Goal: Task Accomplishment & Management: Complete application form

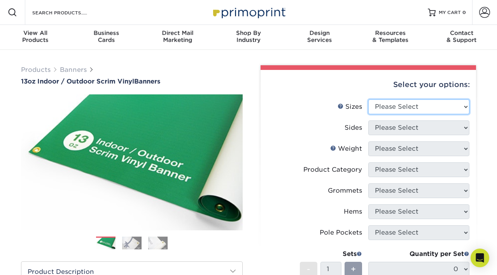
click at [377, 110] on select "Please Select 24" x 36" 24" x 48" 36" x 48" 36" x 60" 36" x 72" 36" x 96" 36" x…" at bounding box center [418, 107] width 101 height 15
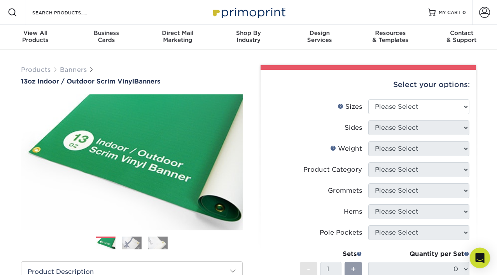
click at [487, 258] on div "Open Intercom Messenger" at bounding box center [480, 258] width 21 height 21
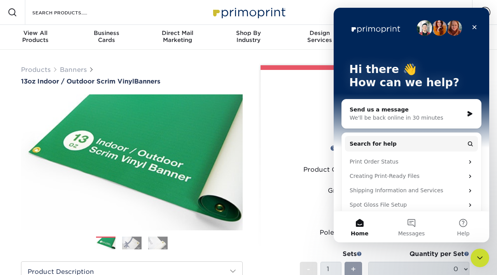
click at [368, 112] on div "Send us a message" at bounding box center [407, 110] width 114 height 8
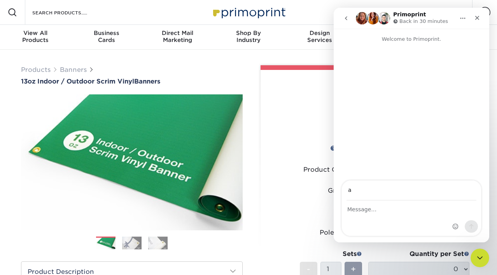
type input "amyshannonlayton@gmail.com"
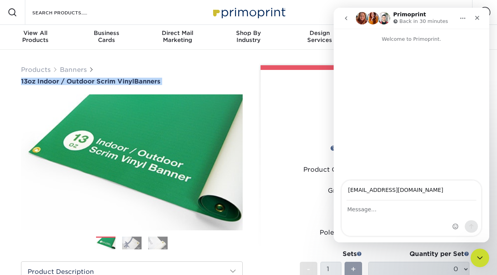
drag, startPoint x: 17, startPoint y: 80, endPoint x: 139, endPoint y: 87, distance: 122.4
click at [139, 87] on div "Products Banners 13oz Indoor / Outdoor Scrim Vinyl Banners Next" at bounding box center [131, 255] width 233 height 381
copy div "13oz Indoor / Outdoor Scrim Vinyl Banners"
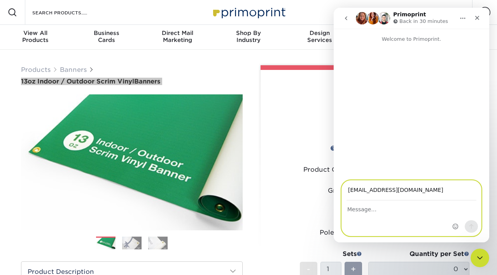
click at [384, 213] on textarea "Message…" at bounding box center [411, 207] width 139 height 13
paste textarea "13oz Indoor / Outdoor Scrim Vinyl Banners"
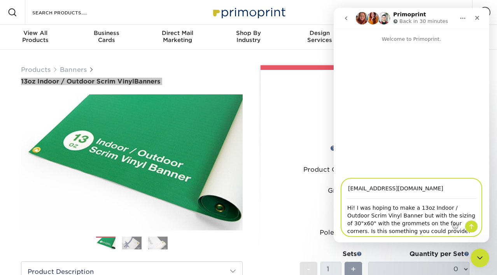
drag, startPoint x: 417, startPoint y: 232, endPoint x: 400, endPoint y: 230, distance: 16.8
click at [400, 230] on textarea "Hi! I was hoping to make a 13oz Indoor / Outdoor Scrim Vinyl Banner but with th…" at bounding box center [411, 218] width 139 height 37
click at [428, 234] on textarea "Hi! I was hoping to make a 13oz Indoor / Outdoor Scrim Vinyl Banner but with th…" at bounding box center [411, 218] width 139 height 37
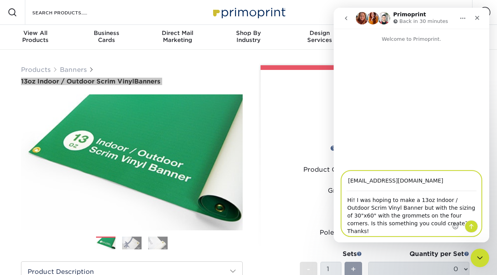
type textarea "Hi! I was hoping to make a 13oz Indoor / Outdoor Scrim Vinyl Banner but with th…"
click at [475, 227] on button "Send a message…" at bounding box center [471, 227] width 13 height 12
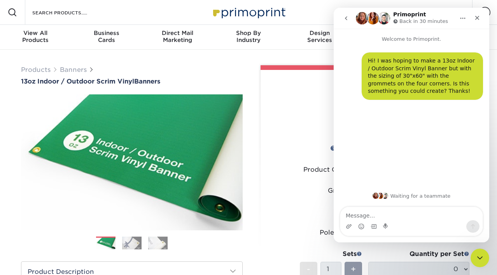
click at [312, 182] on li "Product Category Please Select" at bounding box center [368, 173] width 202 height 21
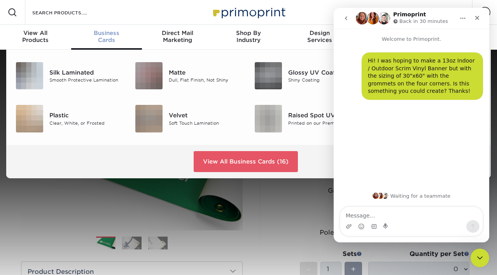
click at [107, 39] on div "Business Cards" at bounding box center [106, 37] width 71 height 14
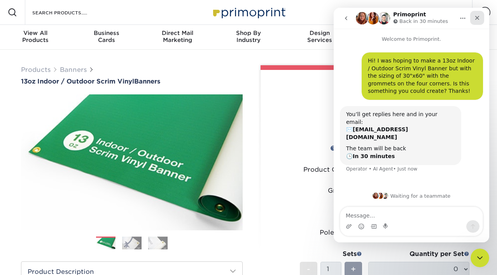
click at [476, 17] on icon "Close" at bounding box center [477, 18] width 6 height 6
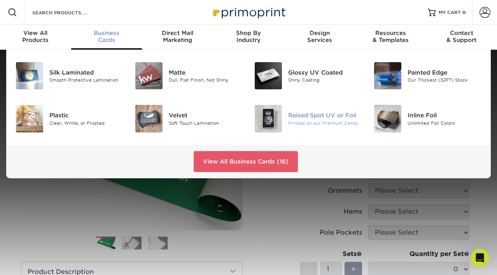
click at [330, 123] on div "Printed on our Premium Cards" at bounding box center [325, 123] width 74 height 7
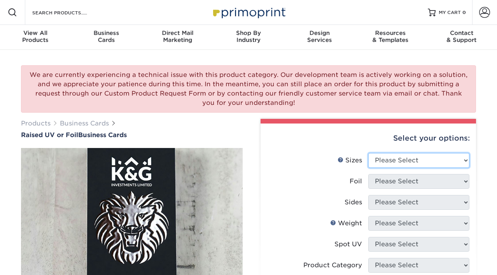
click at [383, 159] on select "Please Select 2" x 3.5" - Standard" at bounding box center [418, 160] width 101 height 15
select select "2.00x3.50"
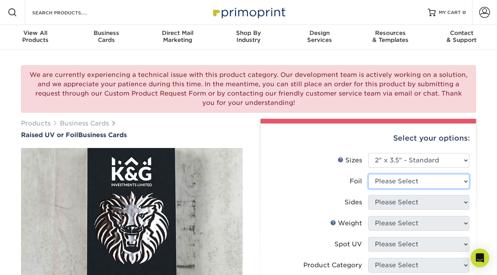
click at [388, 180] on select "Please Select No Yes" at bounding box center [418, 181] width 101 height 15
select select "1"
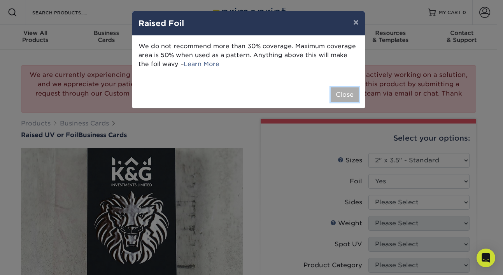
click at [338, 98] on button "Close" at bounding box center [345, 95] width 28 height 15
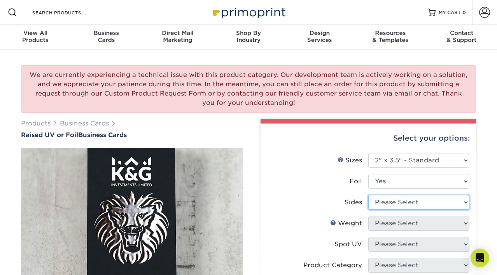
click at [409, 206] on select "Please Select Print Both Sides - Foil Both Sides Print Both Sides - Foil Front …" at bounding box center [418, 202] width 101 height 15
select select "a75ac2f1-9911-48d6-841d-245b5ac08f27"
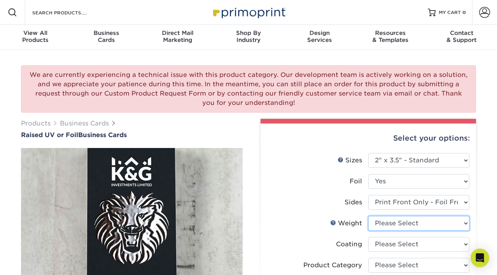
click at [458, 223] on select "Please Select 16PT" at bounding box center [418, 223] width 101 height 15
select select "16PT"
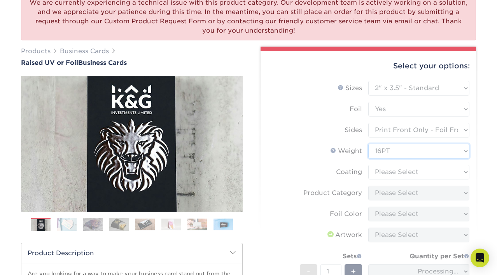
scroll to position [94, 0]
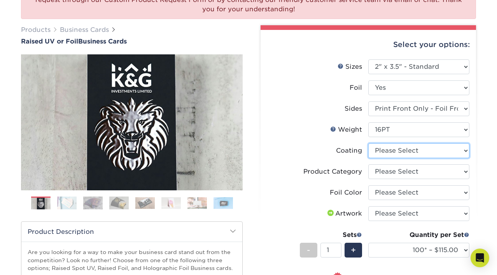
click at [454, 150] on select at bounding box center [418, 151] width 101 height 15
select select "3e7618de-abca-4bda-9f97-8b9129e913d8"
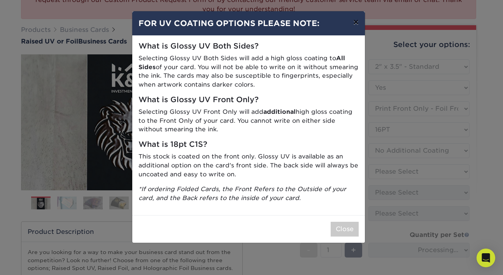
click at [357, 26] on button "×" at bounding box center [356, 22] width 18 height 22
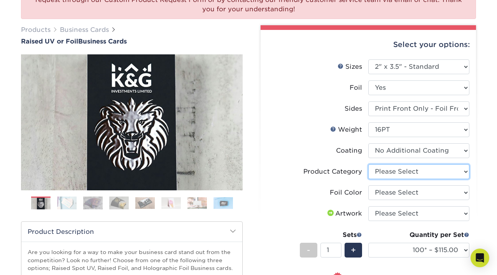
click at [434, 168] on select "Please Select Business Cards" at bounding box center [418, 172] width 101 height 15
select select "3b5148f1-0588-4f88-a218-97bcfdce65c1"
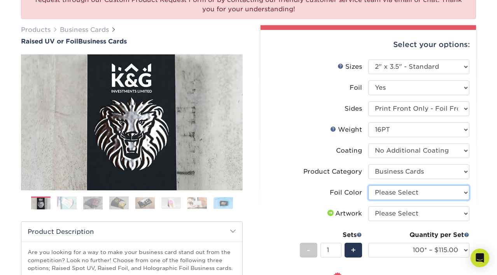
click at [461, 191] on select "Please Select Silver Foil Gold Foil Holographic Foil" at bounding box center [418, 193] width 101 height 15
select select "070be916-f238-4bbb-84b5-b64a15a64c9f"
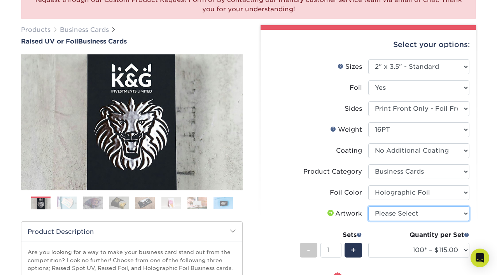
click at [465, 213] on select "Please Select I will upload files I need a design - $100" at bounding box center [418, 214] width 101 height 15
select select "upload"
click at [214, 205] on img at bounding box center [223, 203] width 19 height 12
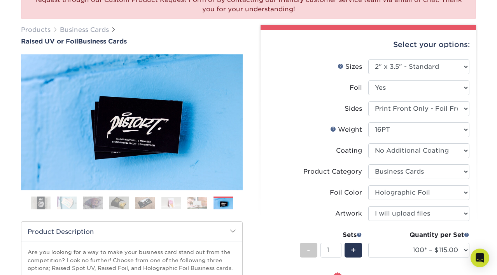
click at [193, 203] on img at bounding box center [197, 203] width 19 height 12
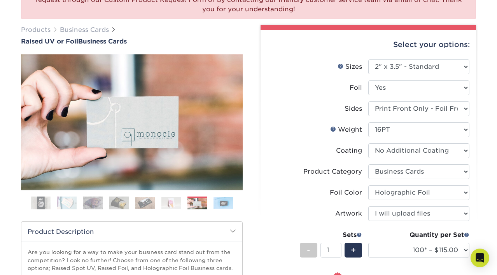
click at [181, 205] on ol at bounding box center [132, 206] width 222 height 19
click at [168, 205] on img at bounding box center [170, 203] width 19 height 12
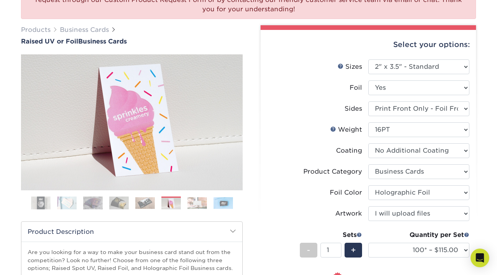
click at [149, 205] on img at bounding box center [144, 203] width 19 height 12
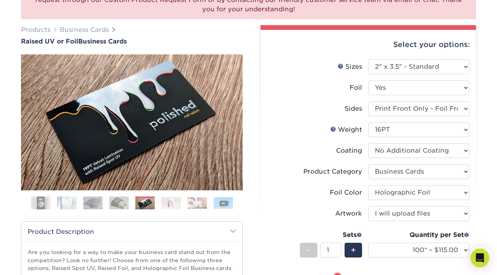
click at [123, 204] on img at bounding box center [118, 203] width 19 height 14
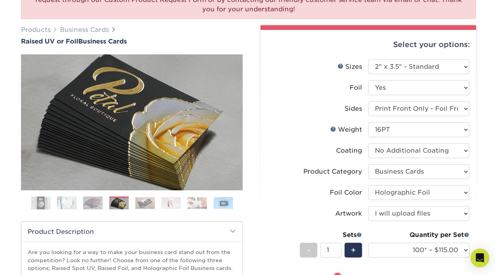
click at [88, 203] on img at bounding box center [92, 203] width 19 height 14
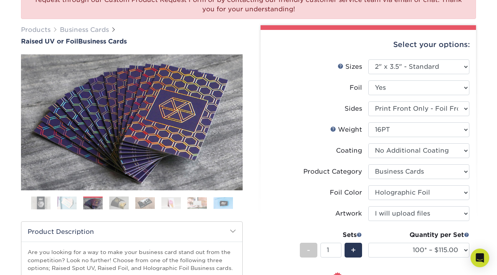
click at [68, 204] on img at bounding box center [66, 203] width 19 height 14
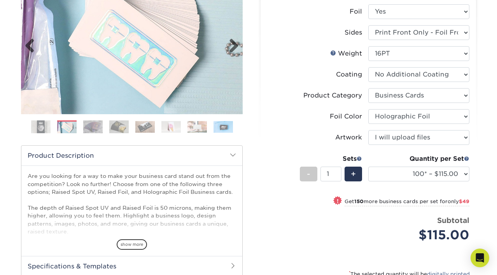
scroll to position [190, 0]
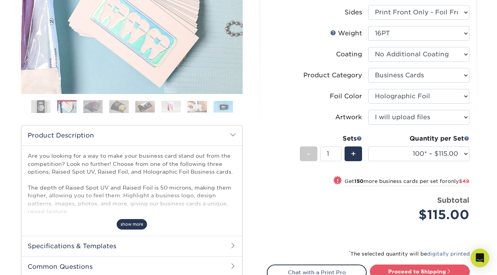
click at [135, 223] on span "show more" at bounding box center [132, 224] width 30 height 11
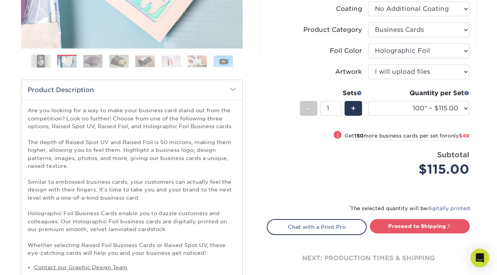
scroll to position [260, 0]
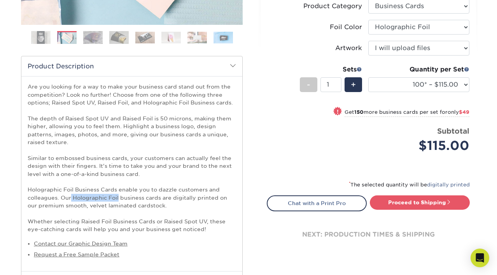
drag, startPoint x: 71, startPoint y: 197, endPoint x: 118, endPoint y: 201, distance: 47.6
click at [118, 201] on p "Are you looking for a way to make your business card stand out from the competi…" at bounding box center [132, 158] width 209 height 151
copy p "Holographic Foil"
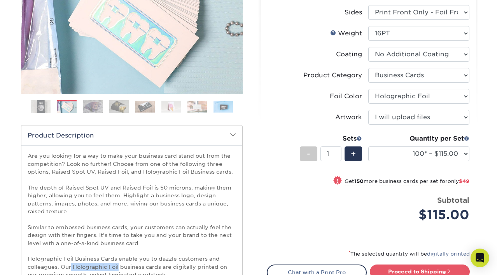
scroll to position [0, 0]
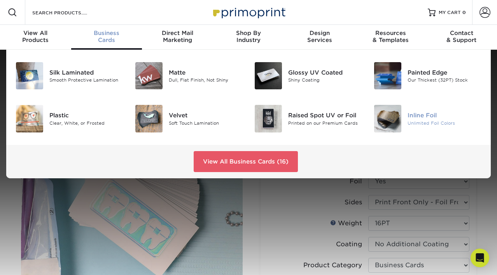
click at [429, 118] on div "Inline Foil" at bounding box center [445, 115] width 74 height 9
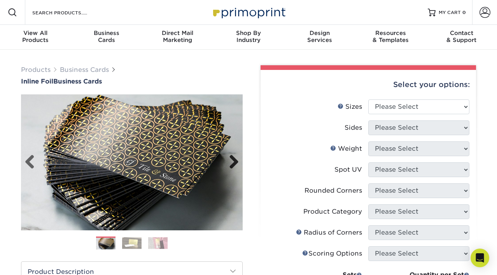
click at [230, 163] on link "Next" at bounding box center [231, 163] width 16 height 16
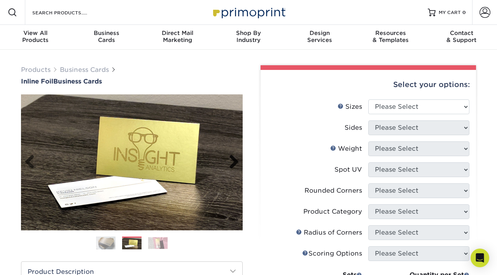
click at [230, 163] on link "Next" at bounding box center [231, 163] width 16 height 16
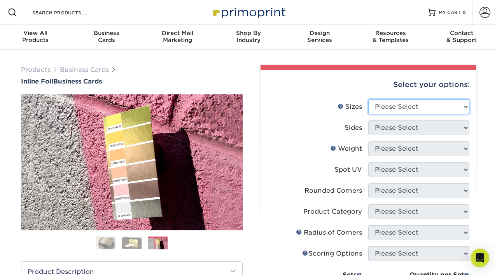
click at [400, 107] on select "Please Select 1.5" x 3.5" - Mini 1.75" x 3.5" - Mini 2" x 2" - Square 2" x 3" -…" at bounding box center [418, 107] width 101 height 15
select select "2.00x3.50"
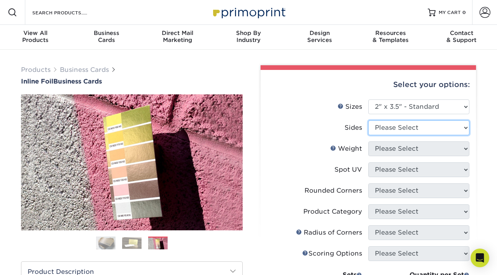
click at [386, 125] on select "Please Select Print Both Sides - Foil Back Only Print Both Sides - Foil Both Si…" at bounding box center [418, 128] width 101 height 15
select select "a75ac2f1-9911-48d6-841d-245b5ac08f27"
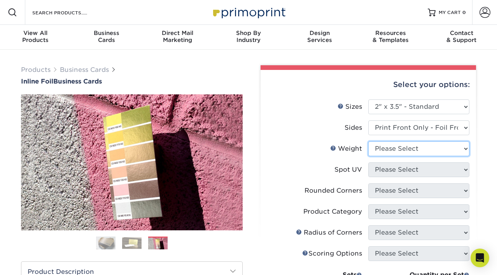
click at [376, 147] on select "Please Select 16PT" at bounding box center [418, 149] width 101 height 15
select select "16PT"
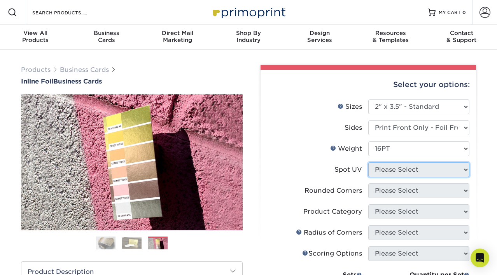
click at [390, 174] on select "Please Select No Spot UV Front and Back (Both Sides) Front Only Back Only" at bounding box center [418, 170] width 101 height 15
select select "3"
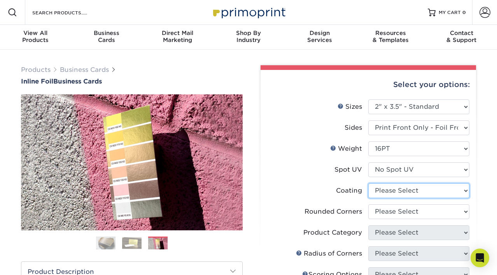
click at [389, 189] on select at bounding box center [418, 191] width 101 height 15
click at [395, 186] on select at bounding box center [418, 191] width 101 height 15
select select "3e7618de-abca-4bda-9f97-8b9129e913d8"
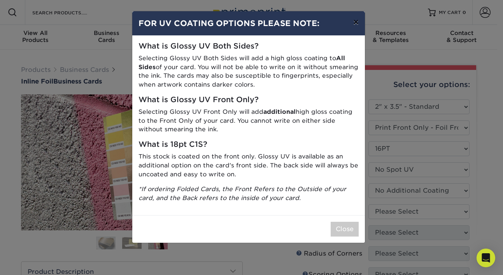
click at [355, 19] on button "×" at bounding box center [356, 22] width 18 height 22
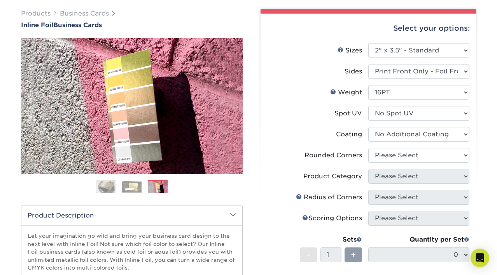
scroll to position [107, 0]
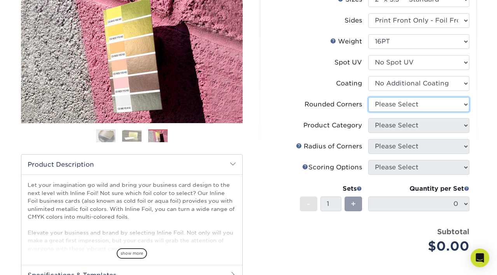
click at [430, 101] on select "Please Select Yes - Round 2 Corners Yes - Round 4 Corners No" at bounding box center [418, 104] width 101 height 15
select select "0"
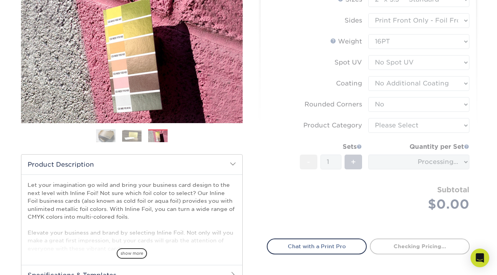
click at [377, 126] on form "Sizes Help Sizes Please Select 1.5" x 3.5" - Mini 1.75" x 3.5" - Mini 2" x 2" -…" at bounding box center [368, 111] width 203 height 238
click at [346, 117] on form "Sizes Help Sizes Please Select 1.5" x 3.5" - Mini 1.75" x 3.5" - Mini 2" x 2" -…" at bounding box center [368, 111] width 203 height 238
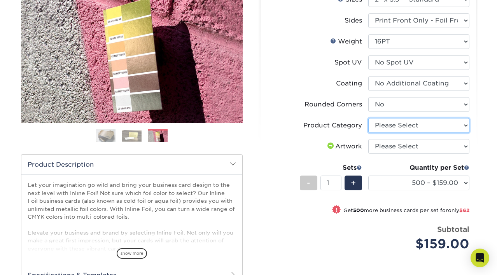
click at [385, 125] on select "Please Select Business Cards" at bounding box center [418, 125] width 101 height 15
select select "3b5148f1-0588-4f88-a218-97bcfdce65c1"
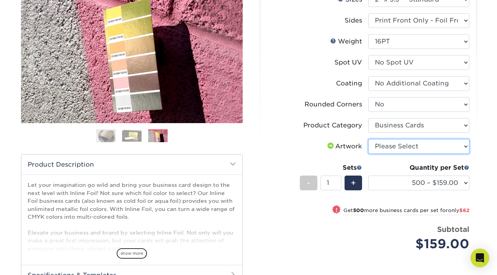
click at [403, 144] on select "Please Select I will upload files I need a design - $100" at bounding box center [418, 146] width 101 height 15
select select "upload"
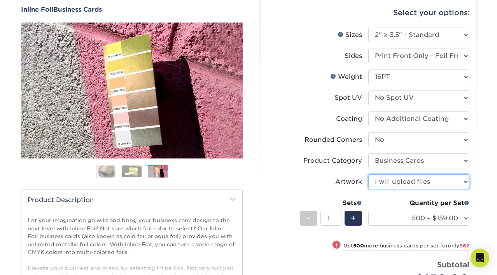
scroll to position [54, 0]
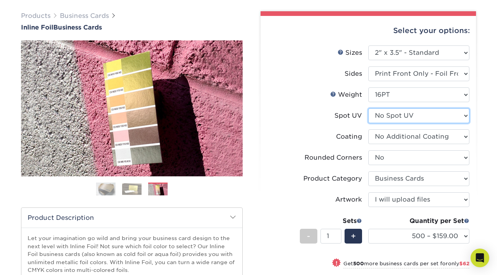
click at [447, 119] on select "Please Select No Spot UV Front Only Back Only" at bounding box center [418, 116] width 101 height 15
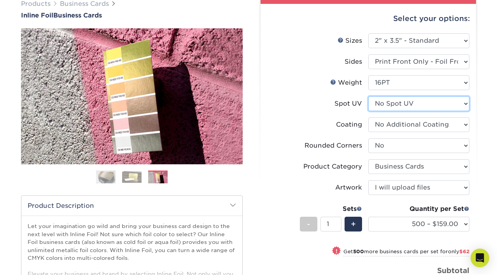
scroll to position [67, 0]
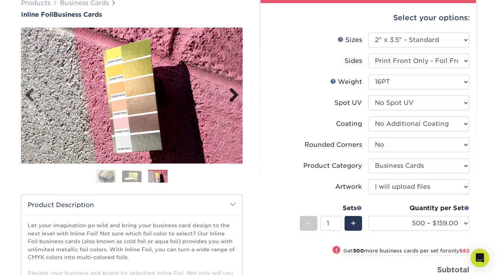
click at [236, 94] on link "Next" at bounding box center [231, 96] width 16 height 16
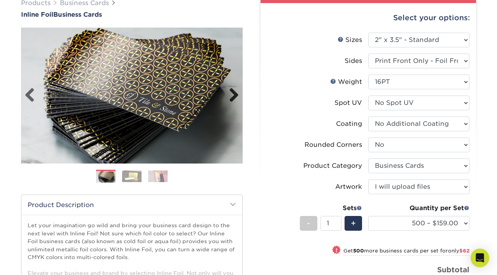
click at [236, 94] on link "Next" at bounding box center [231, 96] width 16 height 16
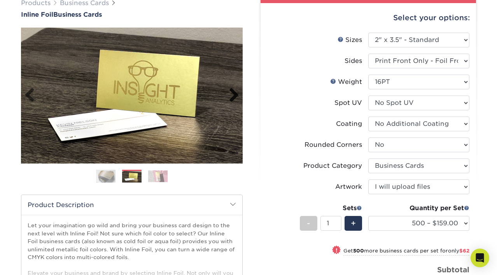
click at [236, 94] on link "Next" at bounding box center [231, 96] width 16 height 16
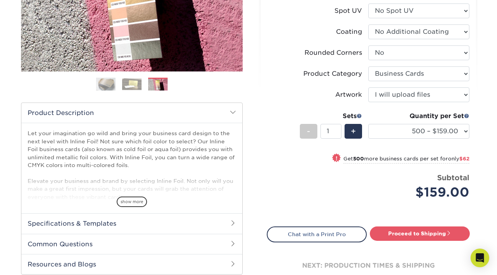
scroll to position [183, 0]
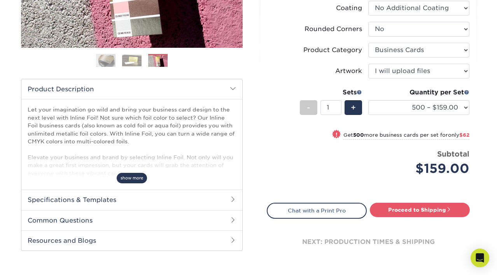
click at [132, 176] on span "show more" at bounding box center [132, 178] width 30 height 11
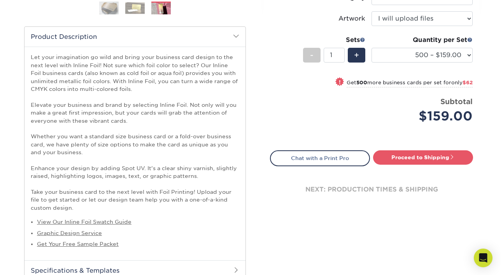
scroll to position [268, 0]
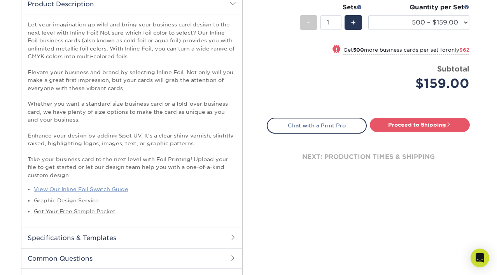
click at [98, 192] on link "View Our Inline Foil Swatch Guide" at bounding box center [81, 189] width 95 height 6
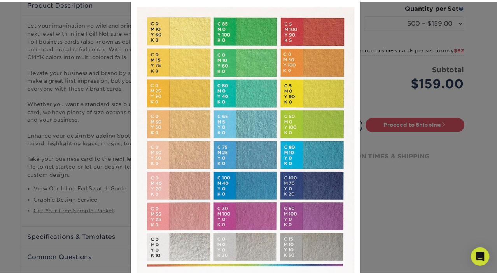
scroll to position [0, 0]
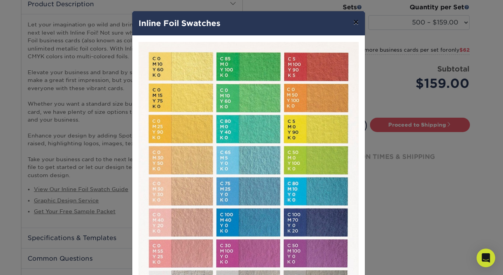
click at [351, 23] on button "×" at bounding box center [356, 22] width 18 height 22
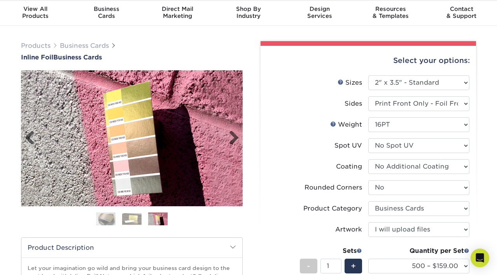
scroll to position [22, 0]
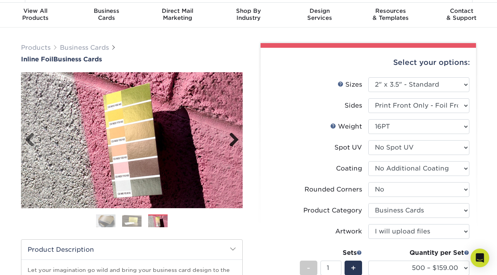
click at [236, 141] on link "Next" at bounding box center [231, 141] width 16 height 16
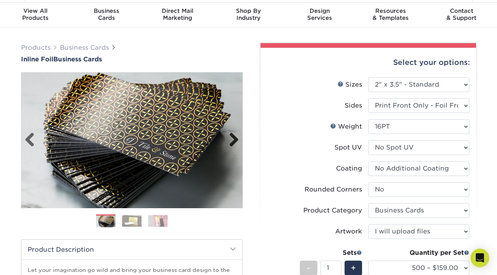
click at [236, 141] on link "Next" at bounding box center [231, 141] width 16 height 16
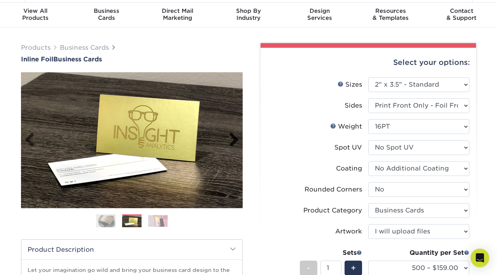
click at [236, 141] on link "Next" at bounding box center [231, 141] width 16 height 16
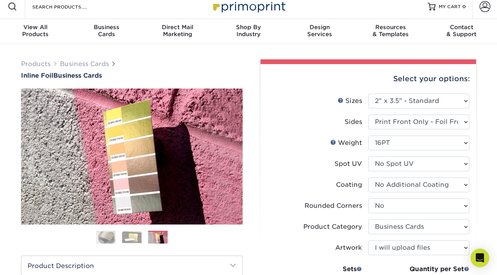
scroll to position [0, 0]
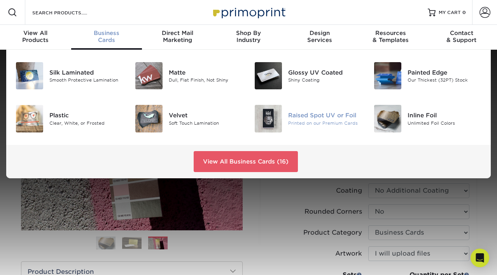
click at [318, 123] on div "Printed on our Premium Cards" at bounding box center [325, 123] width 74 height 7
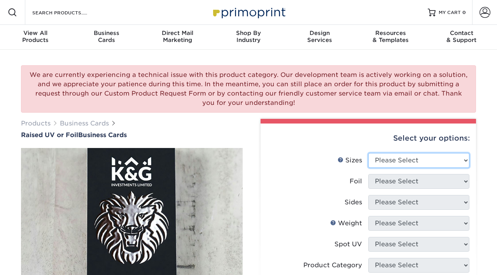
click at [406, 161] on select "Please Select 2" x 3.5" - Standard" at bounding box center [418, 160] width 101 height 15
select select "2.00x3.50"
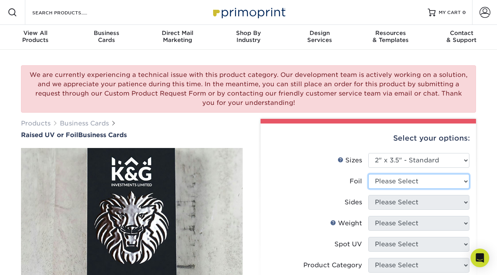
click at [371, 179] on select "Please Select No Yes" at bounding box center [418, 181] width 101 height 15
select select "1"
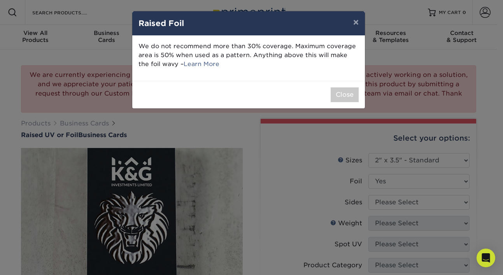
click at [389, 203] on div "× Raised Foil We do not recommend more than 30% coverage. Maximum coverage area…" at bounding box center [251, 137] width 503 height 275
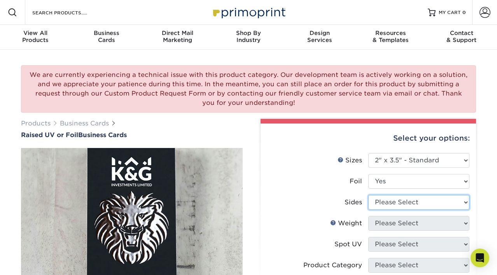
click at [377, 196] on select "Please Select Print Both Sides - Foil Both Sides Print Both Sides - Foil Front …" at bounding box center [418, 202] width 101 height 15
select select "a75ac2f1-9911-48d6-841d-245b5ac08f27"
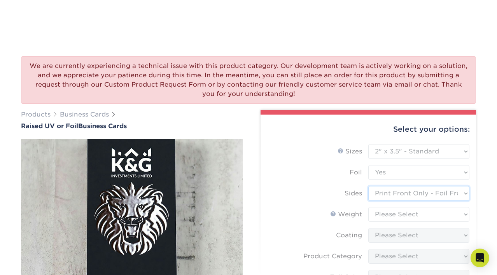
scroll to position [99, 0]
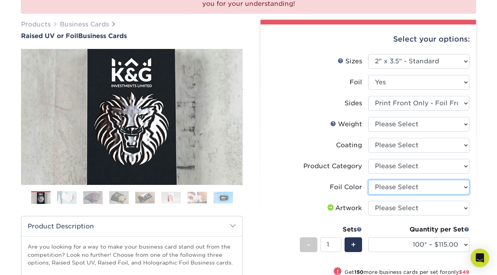
click at [375, 190] on select "Please Select Silver Foil Gold Foil Holographic Foil" at bounding box center [418, 187] width 101 height 15
click at [482, 256] on icon "Open Intercom Messenger" at bounding box center [479, 258] width 9 height 10
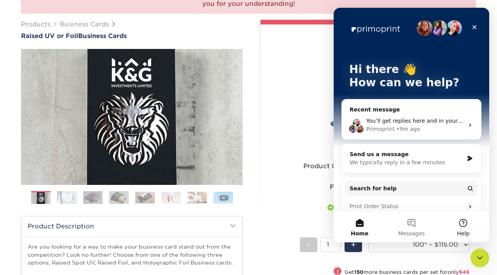
scroll to position [0, 0]
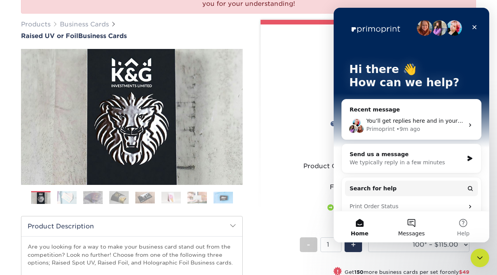
click at [408, 220] on button "Messages" at bounding box center [412, 227] width 52 height 31
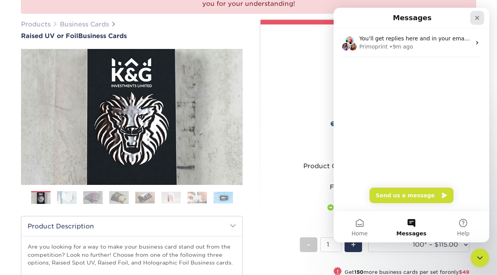
click at [479, 18] on icon "Close" at bounding box center [477, 18] width 6 height 6
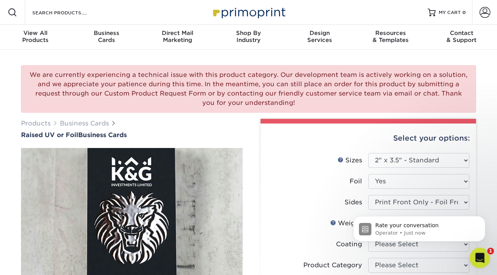
click at [478, 255] on icon "Open Intercom Messenger" at bounding box center [479, 257] width 13 height 13
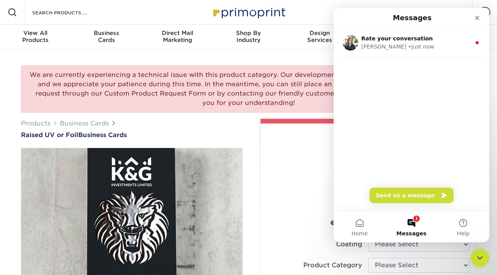
click at [398, 197] on button "Send us a message" at bounding box center [412, 196] width 84 height 16
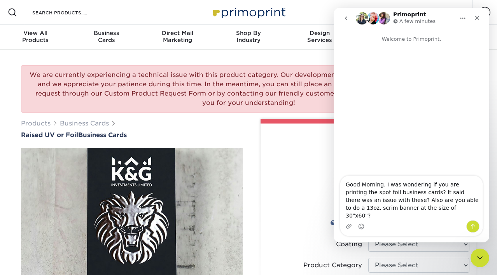
type textarea "Good Morning. I was wondering if you are printing the spot foil business cards?…"
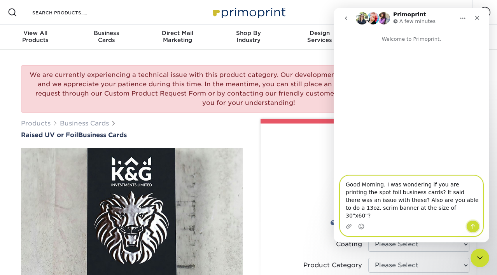
click at [472, 226] on icon "Send a message…" at bounding box center [473, 226] width 4 height 5
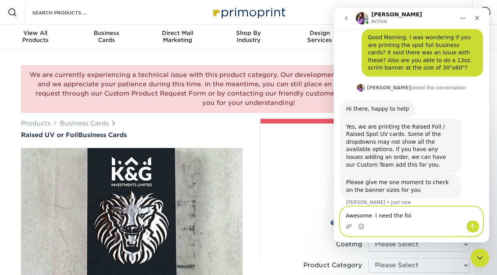
scroll to position [53, 0]
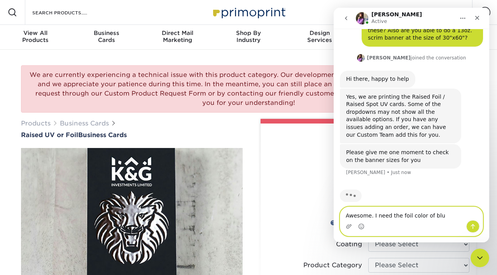
type textarea "Awesome. I need the foil color of blue"
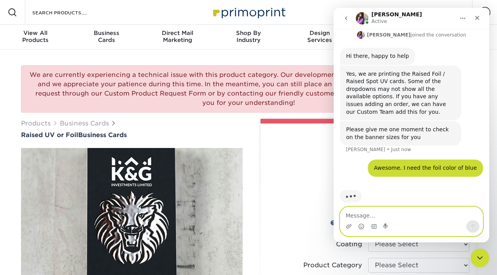
scroll to position [77, 0]
click at [349, 228] on icon "Upload attachment" at bounding box center [348, 226] width 5 height 4
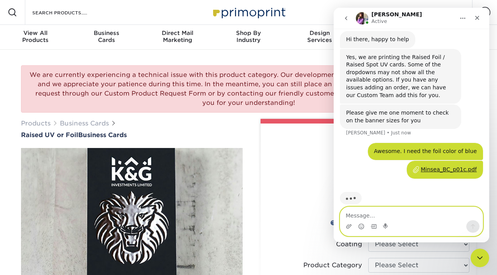
scroll to position [95, 0]
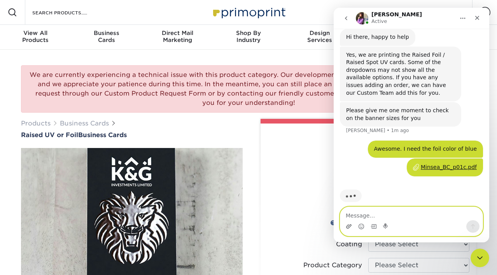
click at [349, 226] on icon "Upload attachment" at bounding box center [348, 226] width 5 height 4
click at [356, 216] on textarea "Message…" at bounding box center [411, 213] width 142 height 13
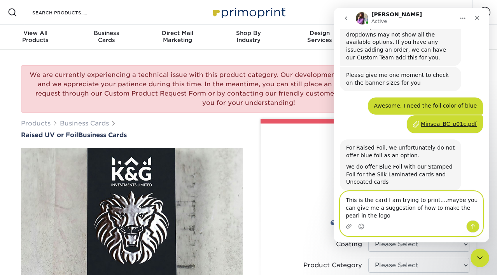
scroll to position [139, 0]
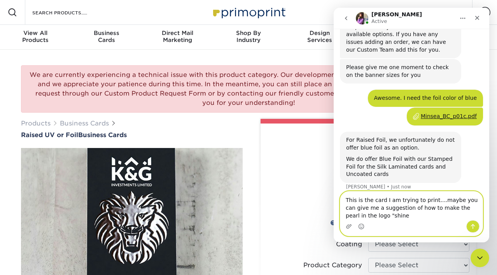
type textarea "This is the card I am trying to print....maybe you can give me a suggestion of …"
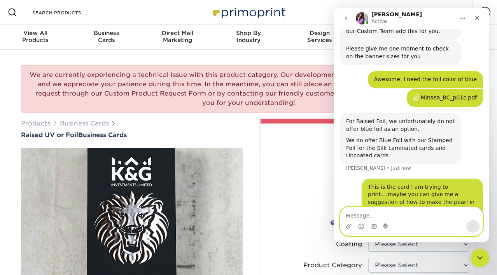
scroll to position [161, 0]
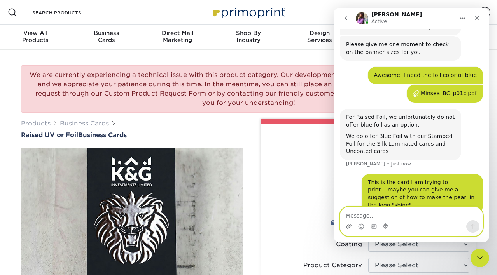
click at [346, 224] on icon "Upload attachment" at bounding box center [349, 227] width 6 height 6
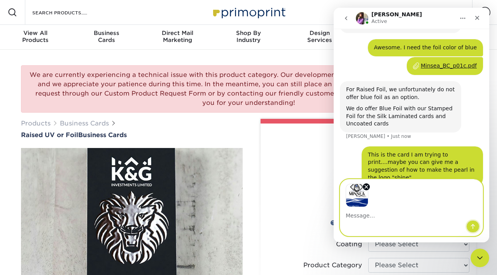
click at [476, 224] on icon "Send a message…" at bounding box center [473, 227] width 6 height 6
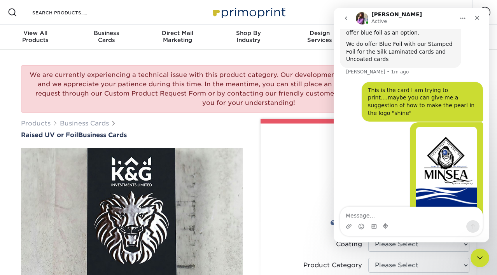
scroll to position [252, 0]
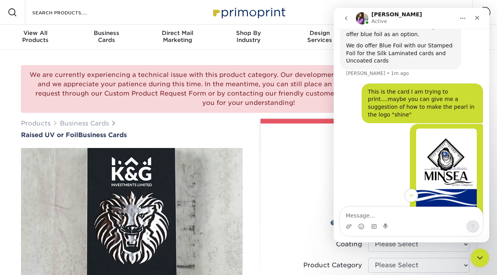
click at [132, 88] on div "We are currently experiencing a technical issue with this product category. Our…" at bounding box center [248, 88] width 455 height 47
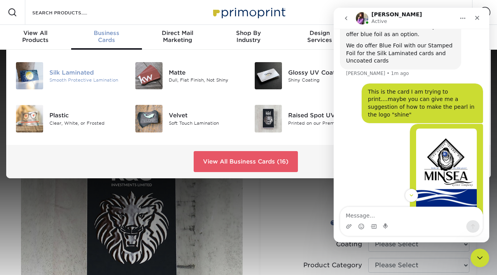
click at [74, 76] on div "Silk Laminated" at bounding box center [86, 72] width 74 height 9
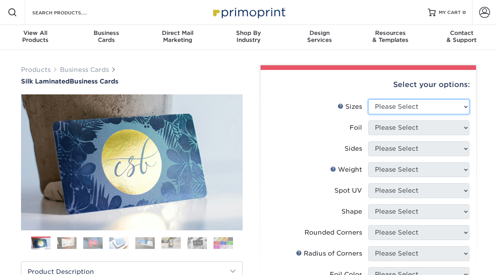
click at [381, 108] on select "Please Select 1.5" x 3.5" - Mini 1.75" x 3.5" - Mini 2" x 2" - Square 2" x 3" -…" at bounding box center [418, 107] width 101 height 15
select select "2.00x3.50"
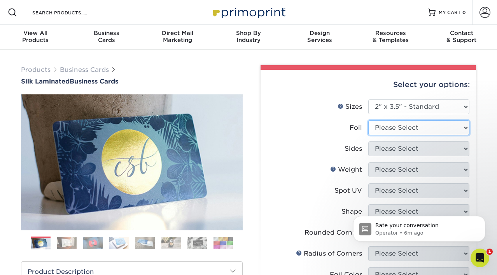
click at [399, 131] on select "Please Select Yes No" at bounding box center [418, 128] width 101 height 15
select select "1"
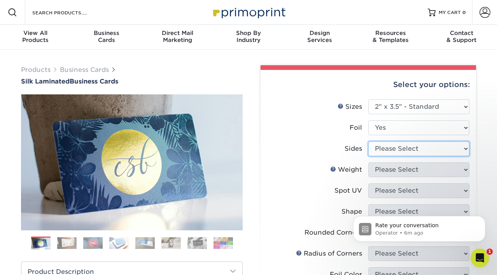
click at [407, 148] on select "Please Select Print Both Sides - Foil Both Sides Print Both Sides - Foil Front …" at bounding box center [418, 149] width 101 height 15
select select "a75ac2f1-9911-48d6-841d-245b5ac08f27"
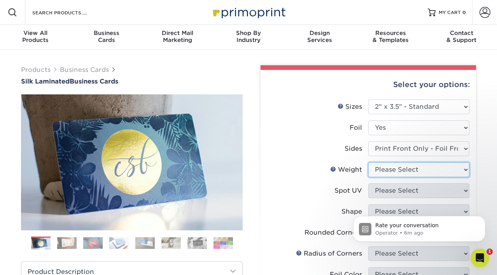
click at [407, 174] on select "Please Select 16PT" at bounding box center [418, 170] width 101 height 15
select select "16PT"
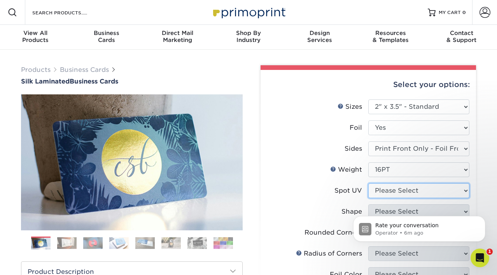
click at [408, 191] on select "Please Select No Spot UV Front Only" at bounding box center [418, 191] width 101 height 15
select select "1"
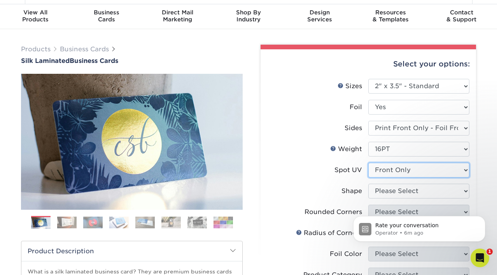
scroll to position [22, 0]
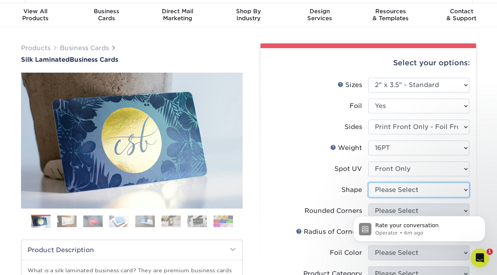
click at [397, 193] on select "Please Select Standard" at bounding box center [418, 190] width 101 height 15
select select "standard"
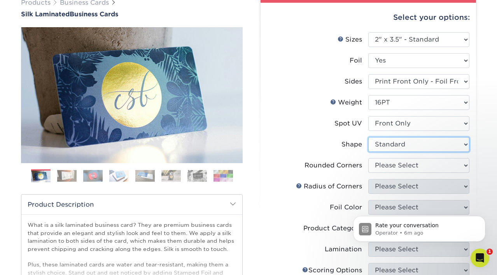
scroll to position [78, 0]
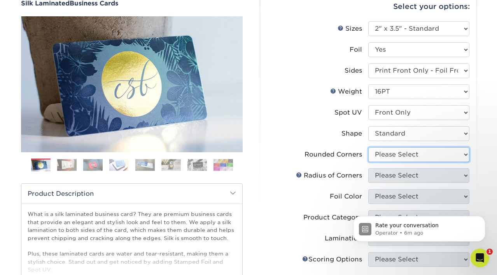
click at [393, 157] on select "Please Select Yes - Round 2 Corners Yes - Round 4 Corners No" at bounding box center [418, 154] width 101 height 15
select select "0"
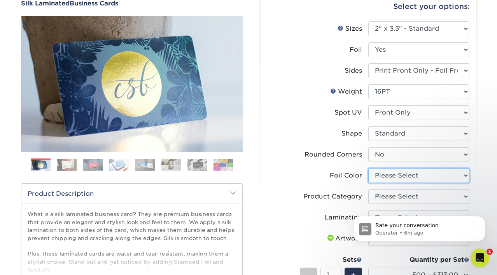
click at [415, 178] on select "Please Select Silver Foil Black Foil Blue Foil Copper Foil Gold Foil Red Foil R…" at bounding box center [418, 175] width 101 height 15
select select "e482a702-b595-48f4-8488-80b31f3aa6bc"
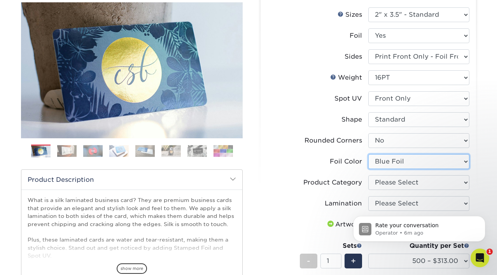
scroll to position [93, 0]
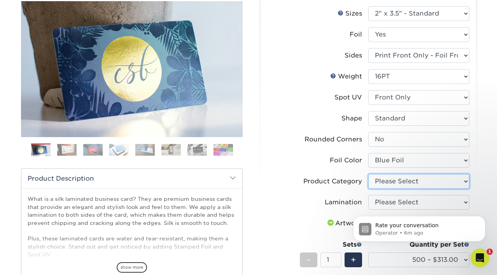
click at [414, 184] on select "Please Select Business Cards" at bounding box center [418, 181] width 101 height 15
select select "3b5148f1-0588-4f88-a218-97bcfdce65c1"
click at [411, 203] on body "Rate your conversation Operator • 6m ago" at bounding box center [419, 227] width 149 height 48
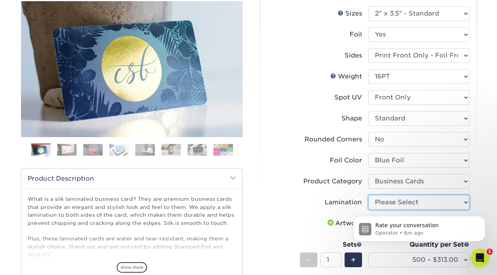
click at [421, 199] on select "Please Select Silk" at bounding box center [418, 202] width 101 height 15
select select "ccacb42f-45f7-42d3-bbd3-7c8421cf37f0"
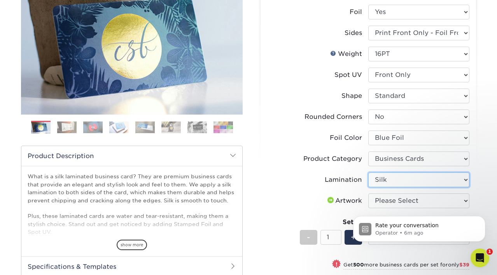
scroll to position [117, 0]
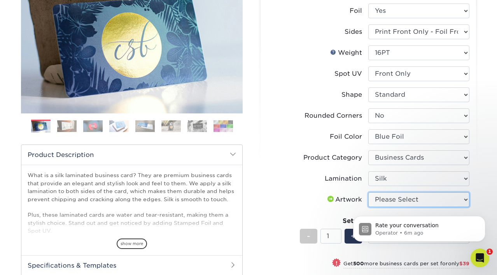
click at [382, 195] on select "Please Select I will upload files I need a design - $100" at bounding box center [418, 200] width 101 height 15
select select "upload"
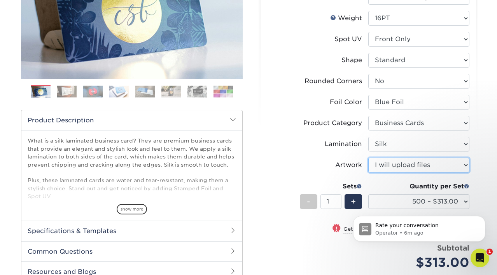
scroll to position [154, 0]
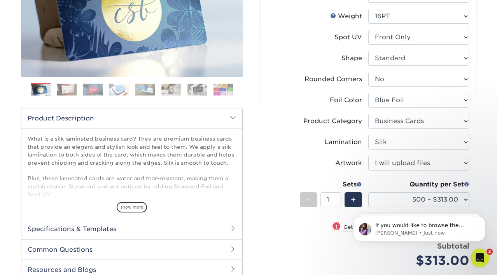
click at [449, 201] on html "If you would like to browse the options for the Silk Laminated cards, you can s…" at bounding box center [420, 227] width 156 height 54
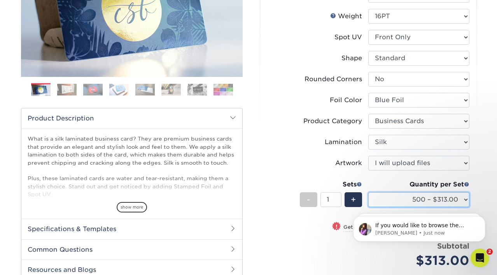
click at [460, 195] on select "500 – $313.00 1000 – $352.00 2500 – $865.00 5000 – $1518.00" at bounding box center [418, 200] width 101 height 15
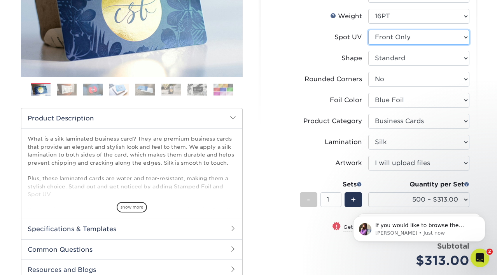
click at [417, 37] on select "Please Select No Spot UV Front Only" at bounding box center [418, 37] width 101 height 15
select select "3"
select select "-1"
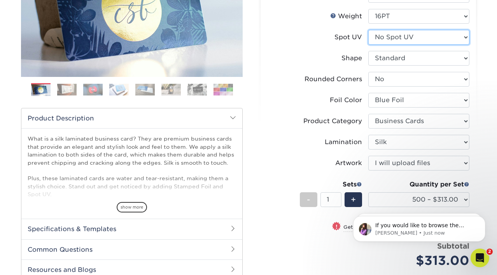
select select "-1"
select select
select select "-1"
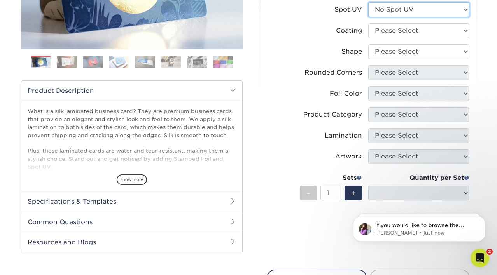
scroll to position [181, 0]
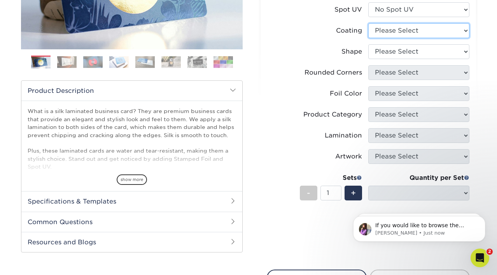
click at [407, 33] on select at bounding box center [418, 30] width 101 height 15
select select "3e7618de-abca-4bda-9f97-8b9129e913d8"
select select
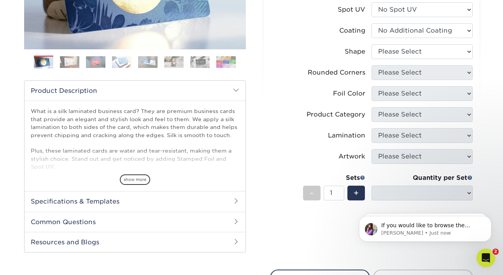
click at [0, 0] on div at bounding box center [0, 0] width 0 height 0
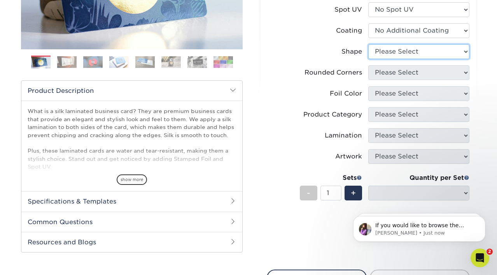
click at [392, 51] on select "Please Select Standard" at bounding box center [418, 51] width 101 height 15
select select "standard"
select select
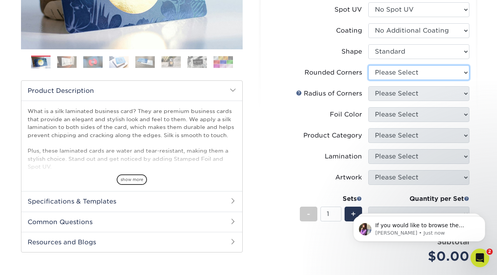
click at [385, 73] on select "Please Select Yes - Round 2 Corners Yes - Round 4 Corners No" at bounding box center [418, 72] width 101 height 15
select select "0"
select select "-1"
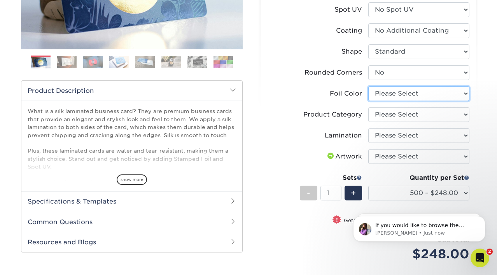
click at [379, 95] on select "Please Select Silver Foil Black Foil Blue Foil Copper Foil Gold Foil Red Foil R…" at bounding box center [418, 93] width 101 height 15
select select "e482a702-b595-48f4-8488-80b31f3aa6bc"
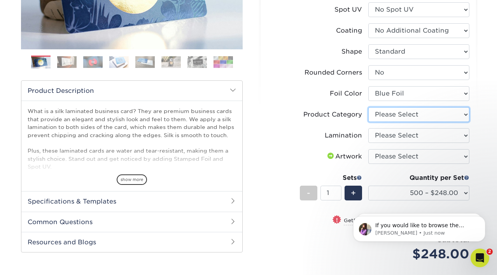
click at [396, 115] on select "Please Select Business Cards" at bounding box center [418, 114] width 101 height 15
select select "3b5148f1-0588-4f88-a218-97bcfdce65c1"
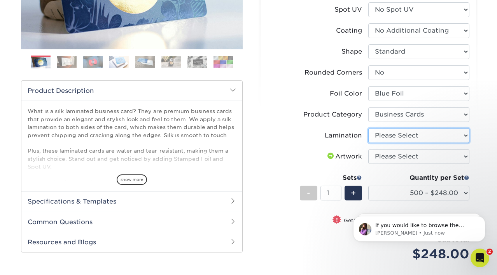
click at [390, 134] on select "Please Select Silk" at bounding box center [418, 135] width 101 height 15
select select "ccacb42f-45f7-42d3-bbd3-7c8421cf37f0"
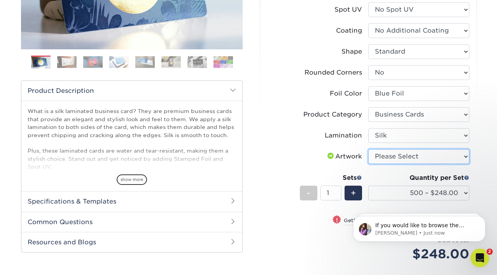
click at [396, 160] on select "Please Select I will upload files I need a design - $100" at bounding box center [418, 156] width 101 height 15
select select "upload"
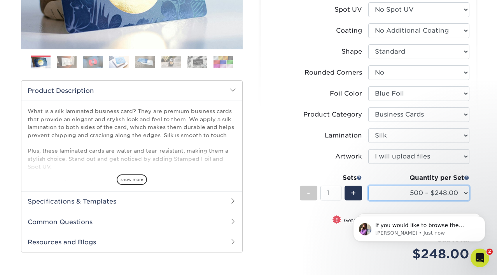
click at [462, 193] on select "500 – $248.00 1000 – $286.00 2500 – $680.00 5000 – $1298.00" at bounding box center [418, 193] width 101 height 15
click at [477, 251] on icon "Open Intercom Messenger" at bounding box center [479, 257] width 13 height 13
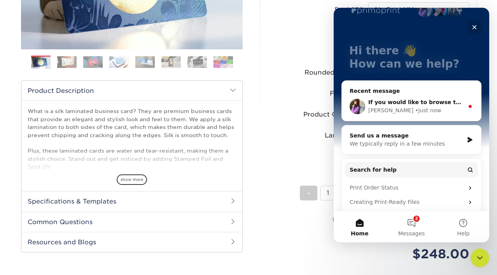
scroll to position [94, 0]
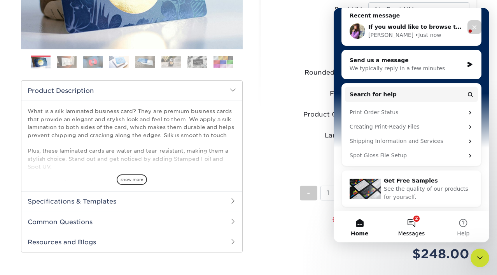
click at [415, 225] on button "2 Messages" at bounding box center [412, 227] width 52 height 31
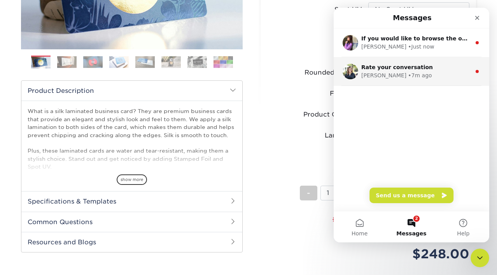
click at [409, 66] on span "Rate your conversation" at bounding box center [397, 67] width 72 height 6
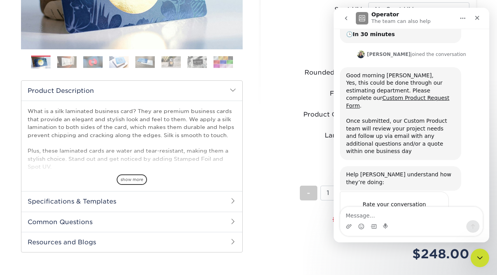
scroll to position [123, 0]
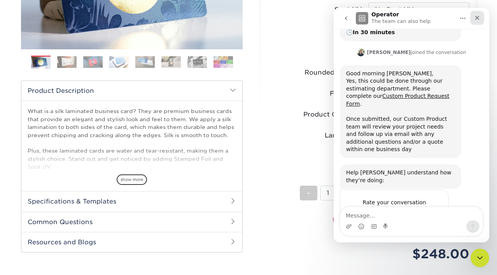
click at [479, 17] on icon "Close" at bounding box center [477, 18] width 4 height 4
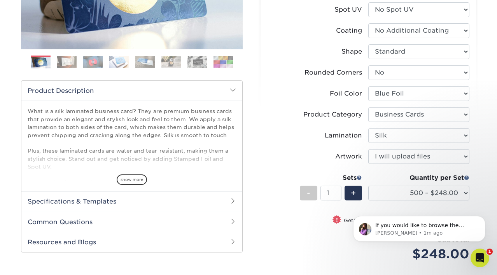
scroll to position [0, 0]
click at [479, 255] on icon "Open Intercom Messenger" at bounding box center [479, 257] width 13 height 13
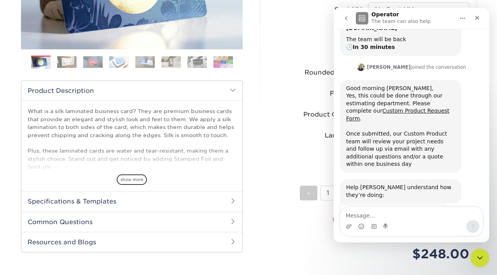
scroll to position [123, 0]
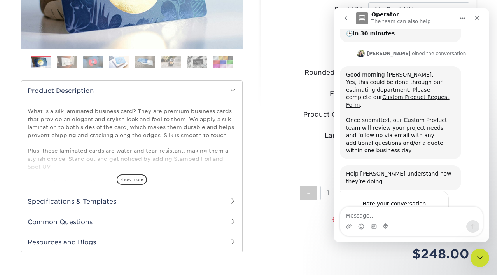
click at [342, 15] on button "go back" at bounding box center [346, 18] width 15 height 15
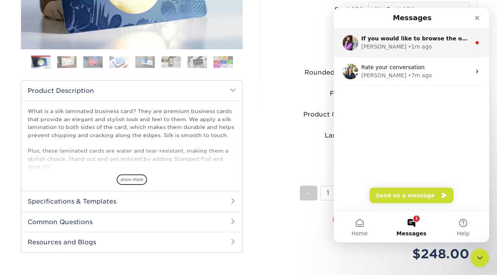
click at [408, 49] on div "• 1m ago" at bounding box center [420, 47] width 24 height 8
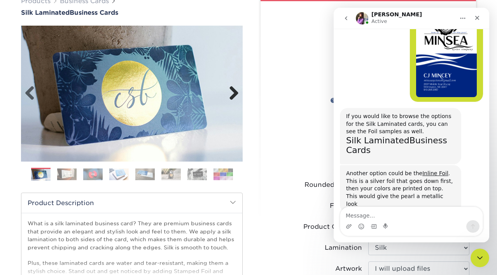
scroll to position [379, 0]
type textarea "That would probably be best then."
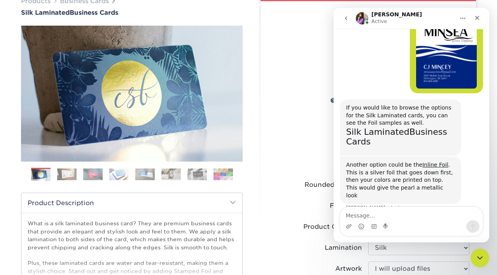
scroll to position [402, 0]
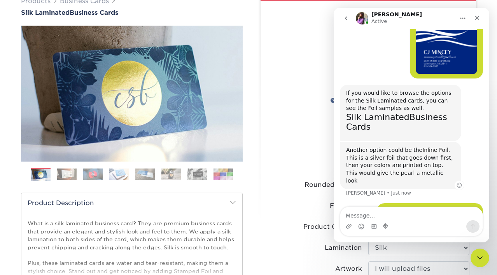
click at [423, 147] on link "Inline Foil" at bounding box center [436, 150] width 26 height 6
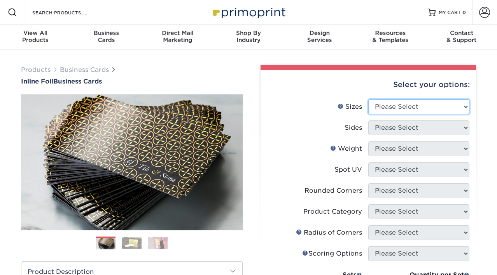
click at [395, 110] on select "Please Select 1.5" x 3.5" - Mini 1.75" x 3.5" - Mini 2" x 2" - Square 2" x 3" -…" at bounding box center [418, 107] width 101 height 15
select select "2.00x3.50"
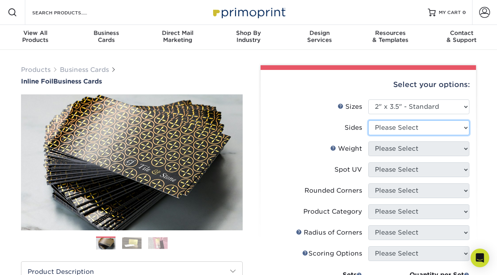
click at [384, 128] on select "Please Select Print Both Sides - Foil Back Only Print Both Sides - Foil Both Si…" at bounding box center [418, 128] width 101 height 15
select select "a75ac2f1-9911-48d6-841d-245b5ac08f27"
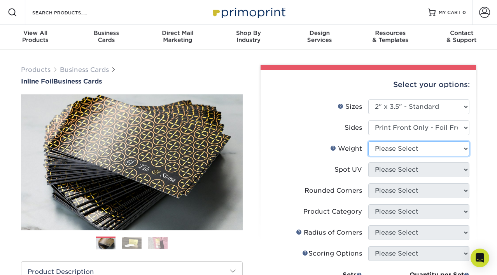
click at [368, 149] on select "Please Select 16PT" at bounding box center [418, 149] width 101 height 15
select select "16PT"
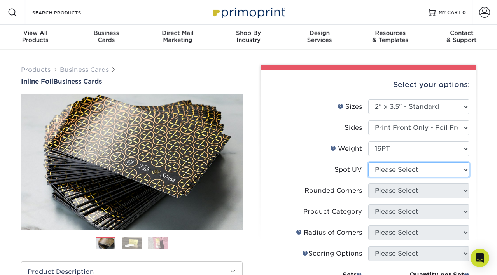
click at [385, 172] on select "Please Select No Spot UV Front Only Back Only" at bounding box center [418, 170] width 101 height 15
select select "1"
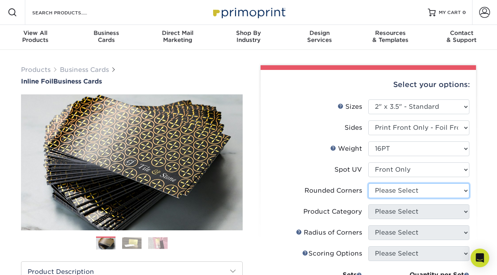
click at [389, 188] on select "Please Select Yes - Round 2 Corners Yes - Round 4 Corners No" at bounding box center [418, 191] width 101 height 15
select select "0"
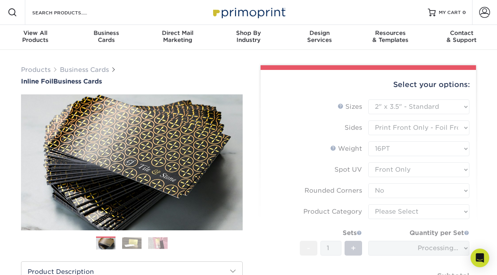
click at [380, 213] on form "Sizes Help Sizes Please Select 1.5" x 3.5" - Mini 1.75" x 3.5" - Mini 2" x 2" -…" at bounding box center [368, 208] width 203 height 217
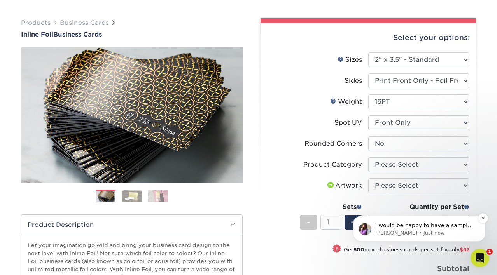
click at [384, 226] on span "I would be happy to have a sample pack sent out to you if you would like to see…" at bounding box center [424, 238] width 98 height 30
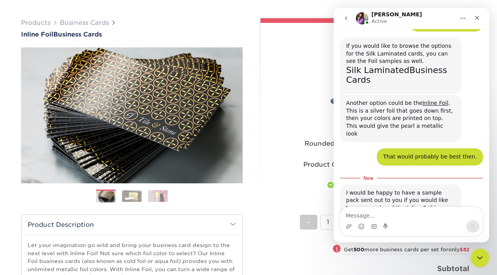
scroll to position [454, 0]
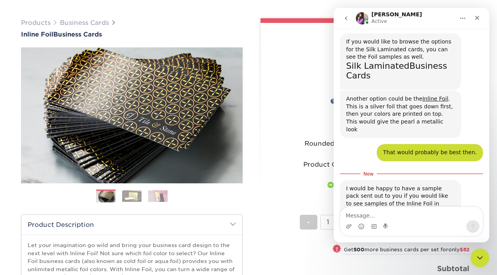
type textarea "W"
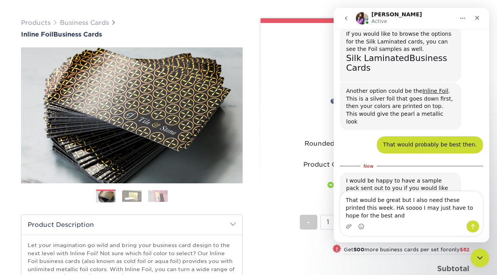
scroll to position [469, 0]
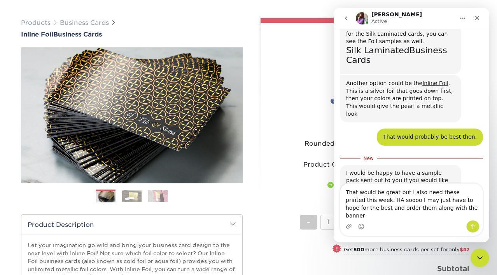
type textarea "That would be great but I also need these printed this week. HA soooo I may jus…"
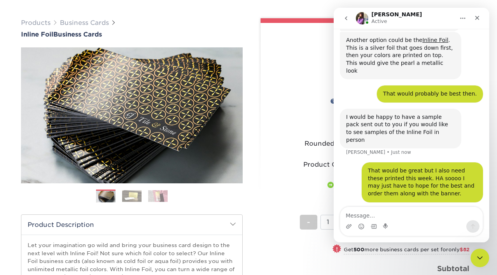
scroll to position [517, 0]
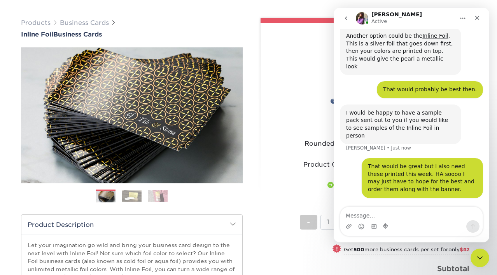
click at [287, 181] on label "Artwork" at bounding box center [317, 186] width 101 height 15
click at [291, 180] on label "Artwork" at bounding box center [317, 186] width 101 height 15
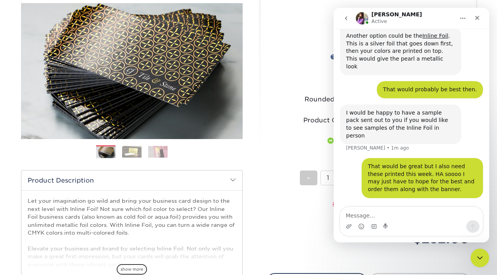
scroll to position [92, 0]
click at [125, 267] on span "show more" at bounding box center [132, 269] width 30 height 11
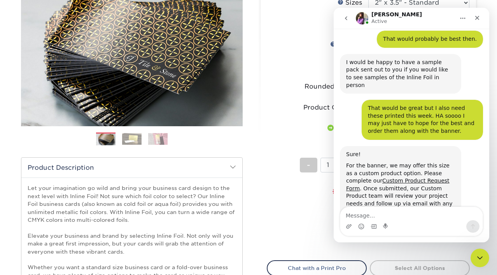
scroll to position [117, 0]
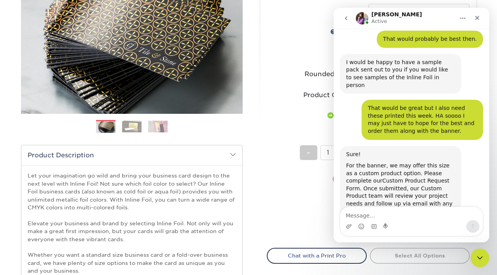
click at [405, 178] on link "Custom Product Request Form" at bounding box center [397, 185] width 103 height 14
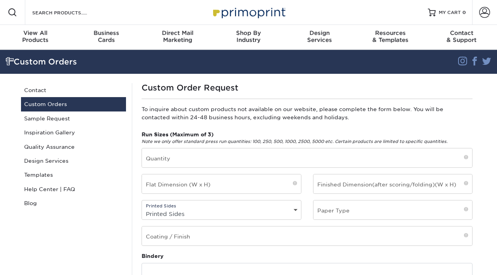
click at [224, 170] on div "Run Sizes (Maximum of 3) Note we only offer standard press run quantities: 100,…" at bounding box center [307, 192] width 343 height 122
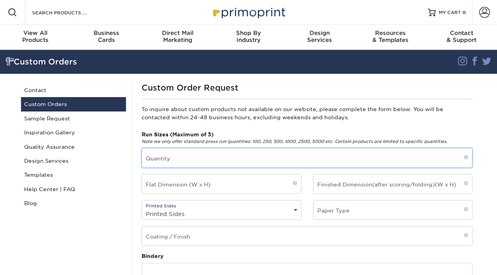
click at [225, 153] on input "text" at bounding box center [307, 158] width 330 height 19
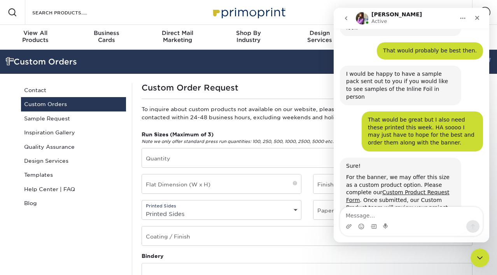
scroll to position [567, 0]
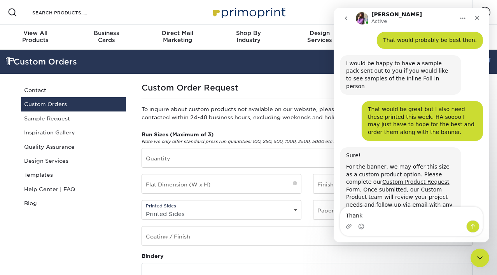
type textarea "Thanks"
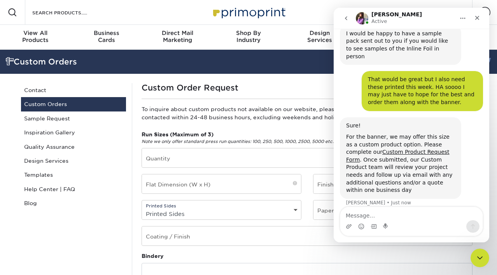
scroll to position [620, 0]
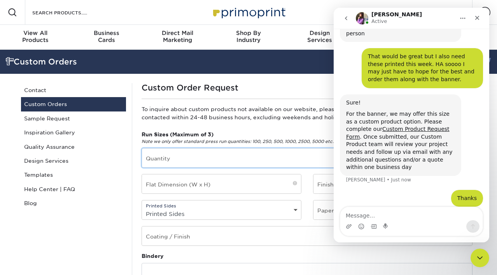
click at [161, 154] on input "text" at bounding box center [307, 158] width 330 height 19
type input "1"
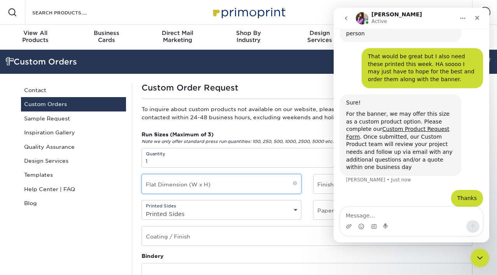
click at [153, 182] on input "text" at bounding box center [221, 184] width 159 height 19
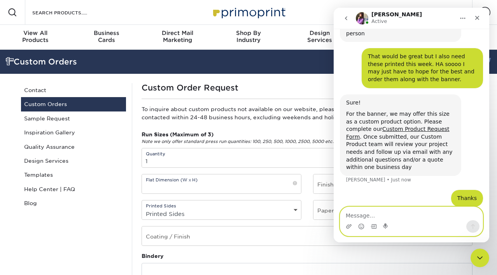
click at [364, 215] on textarea "Message…" at bounding box center [411, 213] width 142 height 13
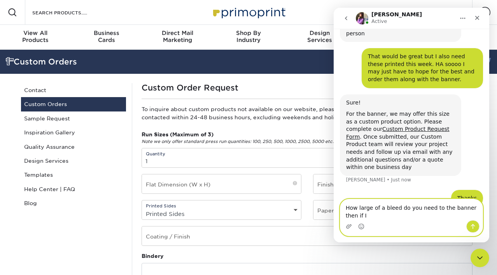
scroll to position [628, 0]
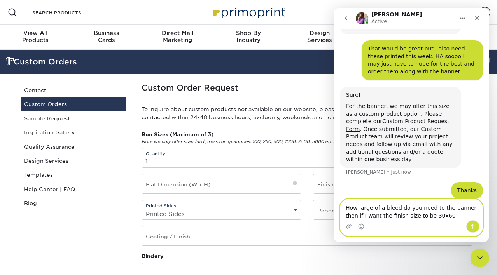
type textarea "How large of a bleed do you need to the banner then if I want the finish size t…"
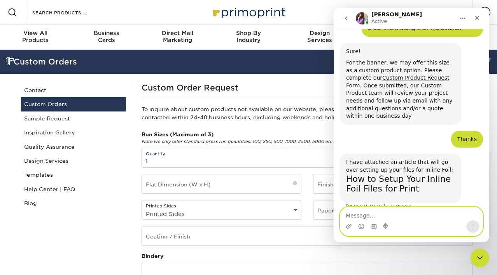
scroll to position [684, 0]
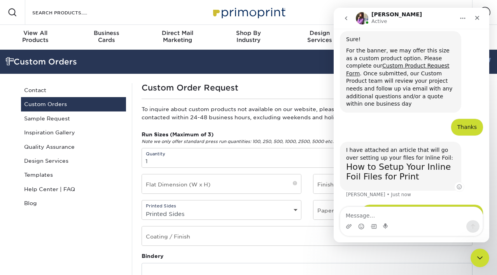
click at [389, 162] on link "How to Setup Your Inline Foil Files for Print" at bounding box center [398, 171] width 105 height 19
click at [344, 17] on icon "go back" at bounding box center [346, 18] width 6 height 6
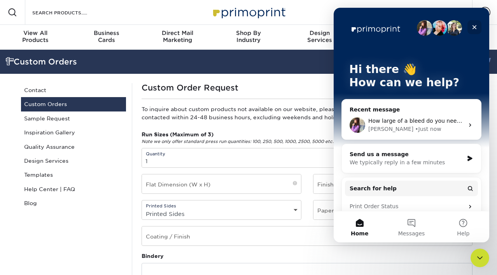
click at [477, 27] on icon "Close" at bounding box center [475, 27] width 6 height 6
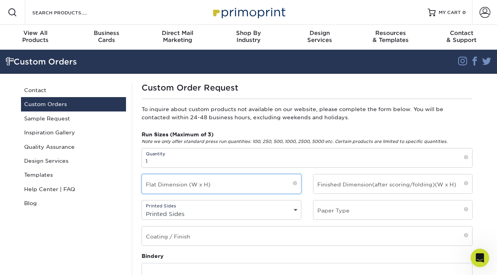
click at [166, 180] on input "text" at bounding box center [221, 184] width 159 height 19
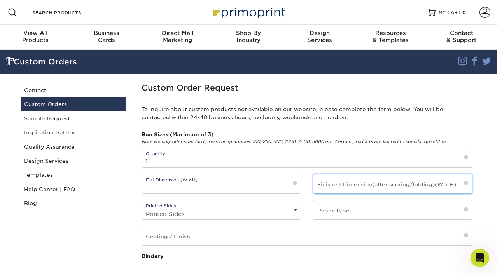
click at [347, 184] on input "text" at bounding box center [393, 184] width 159 height 19
type input "30x60"
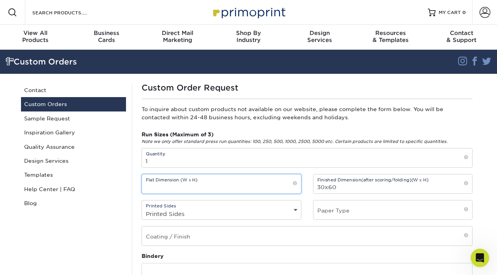
click at [280, 182] on input "text" at bounding box center [221, 184] width 159 height 19
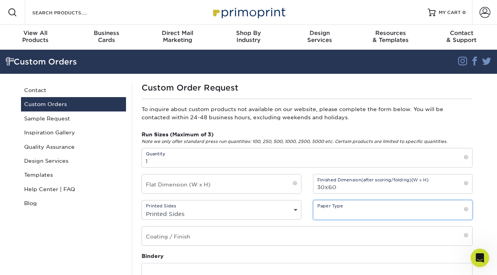
click at [353, 218] on input "text" at bounding box center [393, 210] width 159 height 19
click at [336, 214] on input "13oz scim vinyl banner" at bounding box center [393, 210] width 159 height 19
type input "13oz scrim vinyl banner"
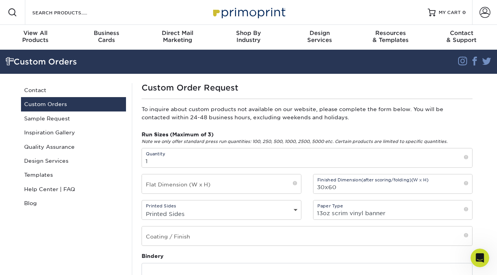
click at [257, 211] on select "Printed Sides 4/0 - Single Sided 4/4 - Double Sided" at bounding box center [221, 214] width 159 height 11
select select "4/0 - Single Sided"
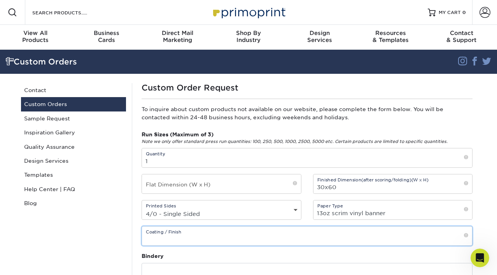
click at [201, 240] on input "text" at bounding box center [307, 236] width 330 height 19
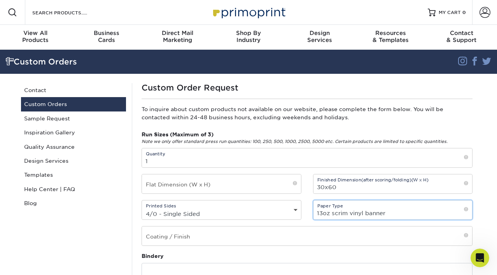
drag, startPoint x: 384, startPoint y: 210, endPoint x: 322, endPoint y: 205, distance: 61.7
click at [322, 205] on input "13oz scrim vinyl banner" at bounding box center [393, 210] width 159 height 19
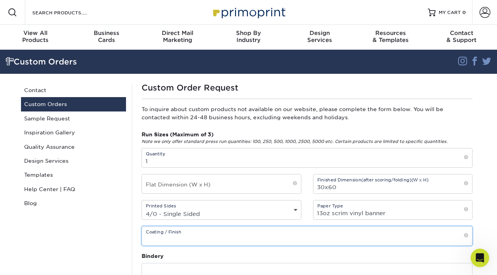
click at [236, 236] on input "text" at bounding box center [307, 236] width 330 height 19
paste input "13oz scrim vinyl banner"
type input "13oz scrim vinyl banner"
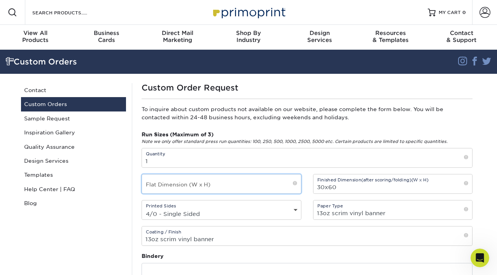
click at [190, 182] on input "text" at bounding box center [221, 184] width 159 height 19
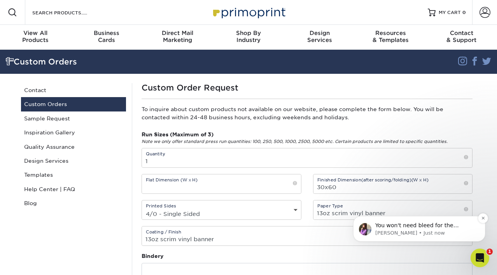
click at [412, 229] on span "You won't need bleed for the banners. Once you place the order, our File Proces…" at bounding box center [425, 241] width 100 height 37
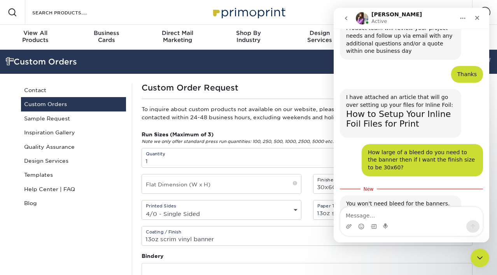
scroll to position [743, 0]
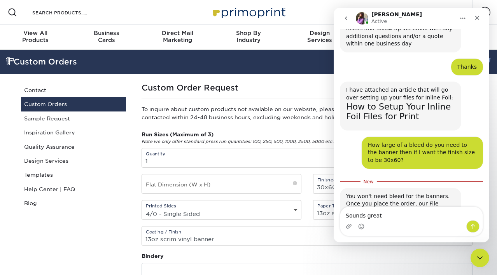
type textarea "Sounds great"
click at [470, 228] on icon "Send a message…" at bounding box center [473, 227] width 6 height 6
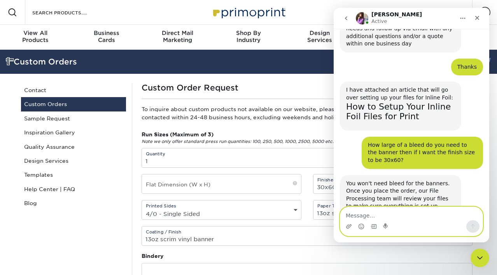
scroll to position [753, 0]
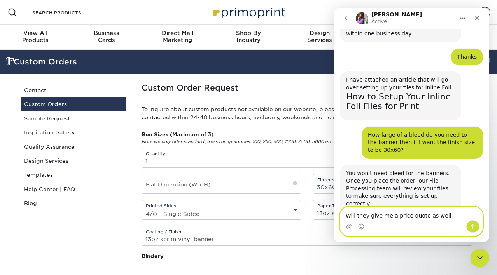
type textarea "Will they give me a price quote as well?"
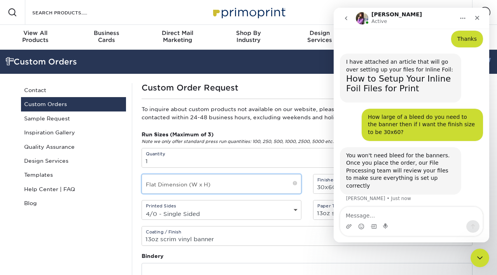
click at [288, 191] on input "text" at bounding box center [221, 184] width 159 height 19
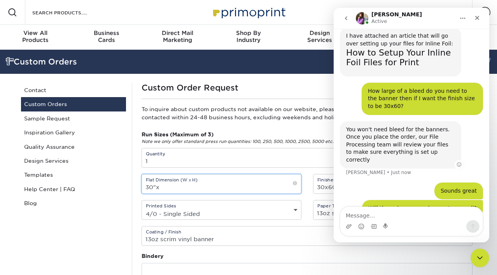
scroll to position [801, 0]
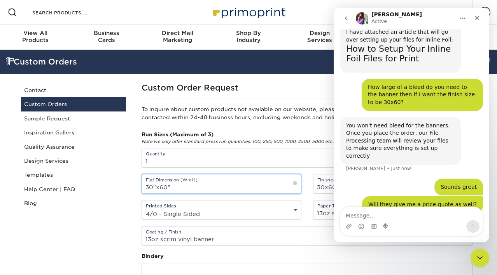
type input "30"x60""
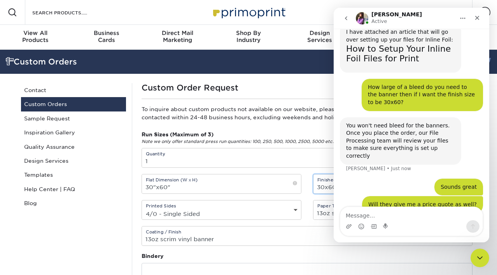
click at [324, 188] on input "30x60" at bounding box center [393, 184] width 159 height 19
click at [476, 18] on icon "Close" at bounding box center [477, 18] width 6 height 6
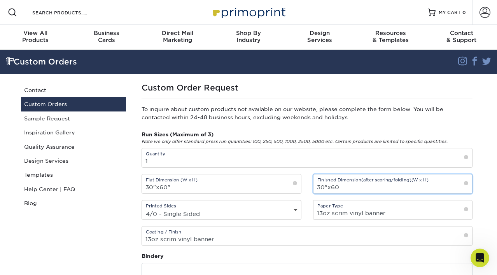
click at [350, 187] on input "30"x60" at bounding box center [393, 184] width 159 height 19
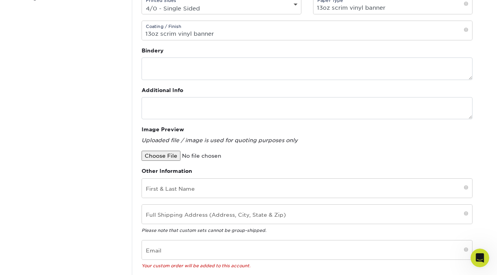
scroll to position [193, 0]
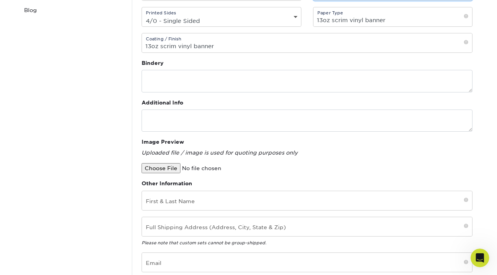
type input "30"x60""
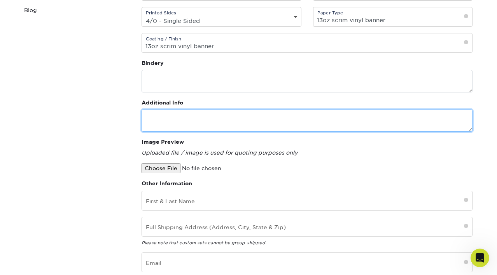
scroll to position [0, 0]
click at [186, 121] on textarea at bounding box center [307, 121] width 331 height 22
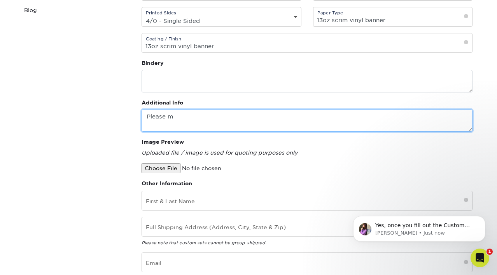
scroll to position [809, 0]
type textarea "Please m"
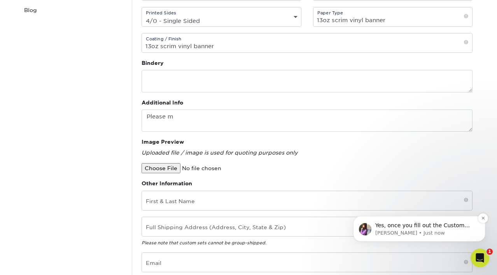
click at [367, 221] on div "Yes, once you fill out the Custom Order Form, our Custom team will email you wi…" at bounding box center [419, 229] width 121 height 16
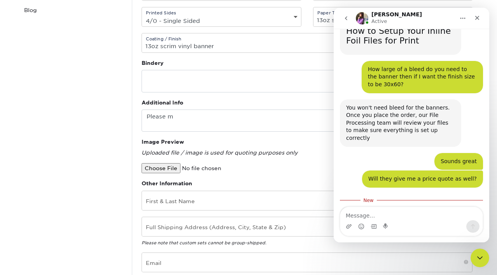
scroll to position [822, 0]
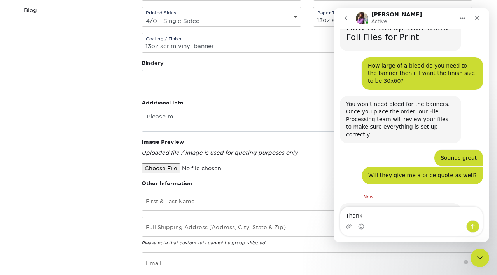
type textarea "Thanks"
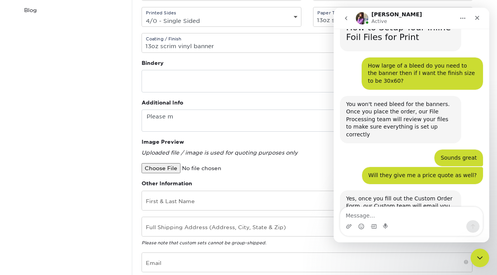
scroll to position [832, 0]
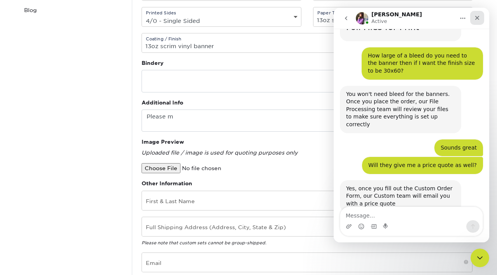
drag, startPoint x: 479, startPoint y: 19, endPoint x: 663, endPoint y: 89, distance: 197.5
click at [479, 19] on icon "Close" at bounding box center [477, 18] width 6 height 6
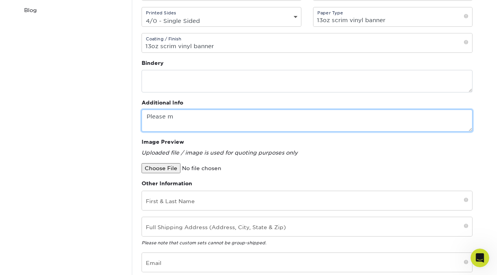
click at [250, 114] on textarea "Please m" at bounding box center [307, 121] width 331 height 22
click at [315, 117] on textarea "Please note we will want grommets in a the 4 corners" at bounding box center [307, 121] width 331 height 22
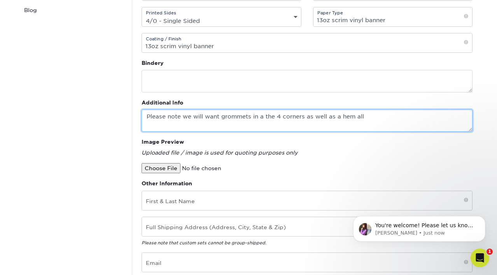
scroll to position [871, 0]
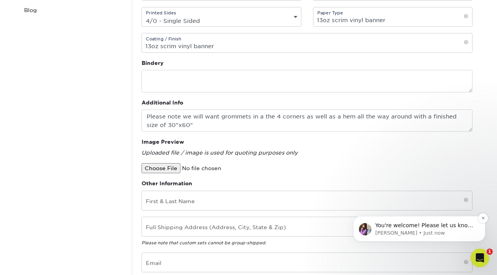
click at [399, 217] on div "You're welcome! Please let us know if you have any questions and we are happy t…" at bounding box center [419, 229] width 132 height 26
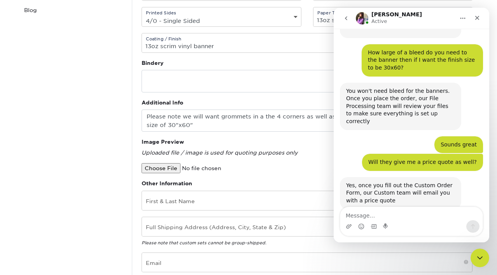
scroll to position [884, 0]
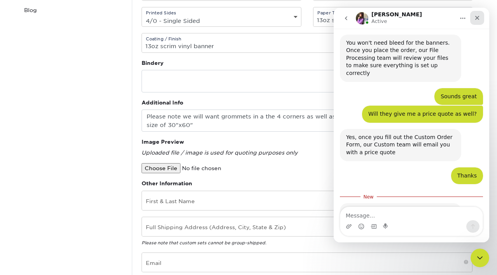
click at [481, 19] on div "Close" at bounding box center [477, 18] width 14 height 14
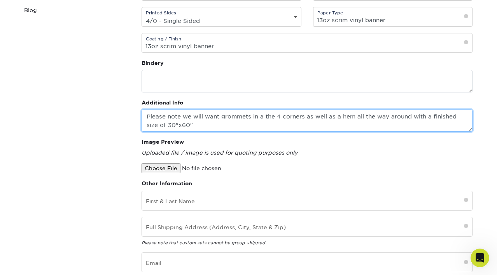
click at [202, 129] on textarea "Please note we will want grommets in a the 4 corners as well as a hem all the w…" at bounding box center [307, 121] width 331 height 22
type textarea "Please note we will want grommets in a the 4 corners as well as a hem all the w…"
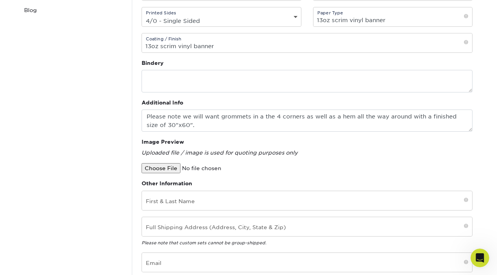
click at [174, 167] on input "file" at bounding box center [208, 168] width 132 height 10
type input "C:\fakepath\Minsea_banner_30x60.pdf"
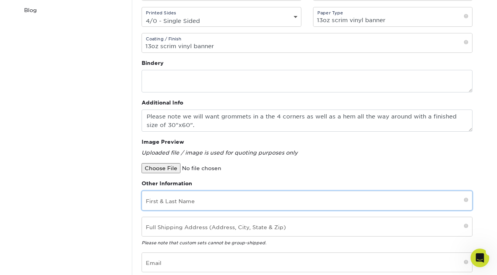
click at [336, 203] on input "text" at bounding box center [307, 200] width 330 height 19
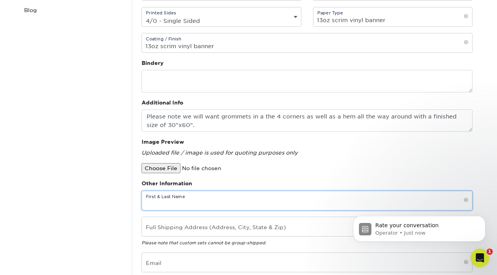
scroll to position [0, 0]
type input "Amy Layton"
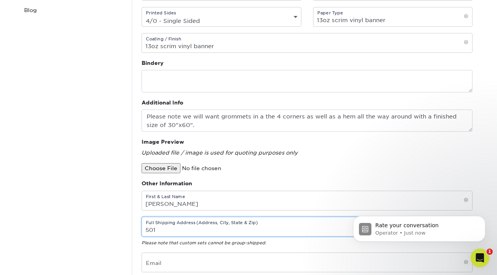
type input "501 Emerson Pointe"
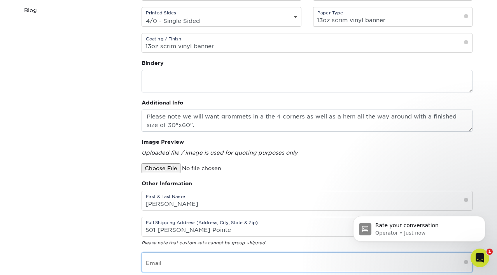
type input "amyshannonlayton@gmail.com"
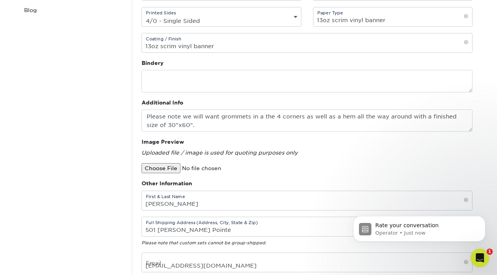
type input "9104710977"
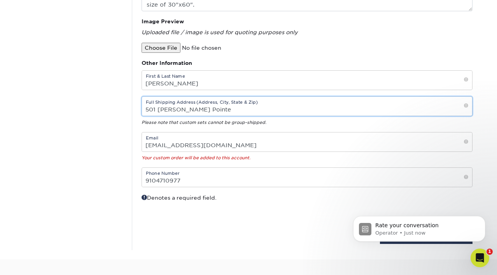
scroll to position [392, 0]
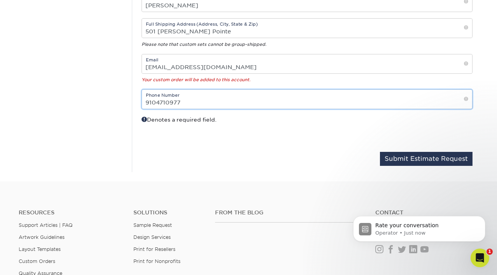
click at [195, 105] on input "9104710977" at bounding box center [307, 99] width 330 height 19
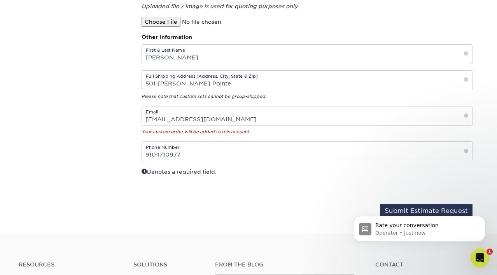
scroll to position [427, 0]
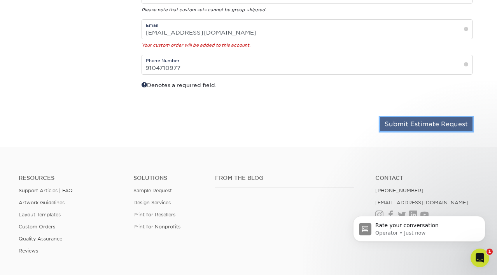
click at [423, 121] on button "Submit Estimate Request" at bounding box center [426, 125] width 93 height 14
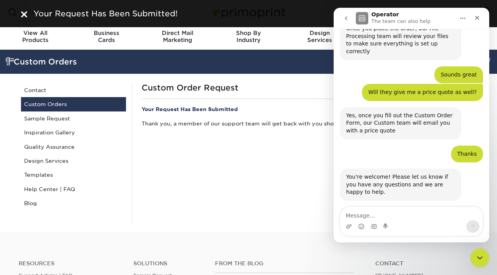
scroll to position [933, 0]
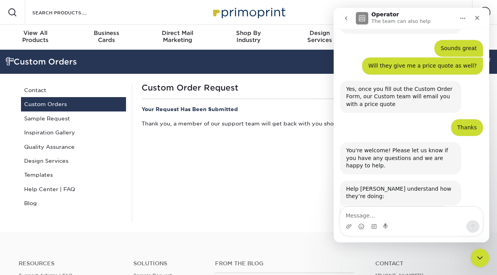
click at [430, 228] on span "Amazing" at bounding box center [431, 235] width 14 height 14
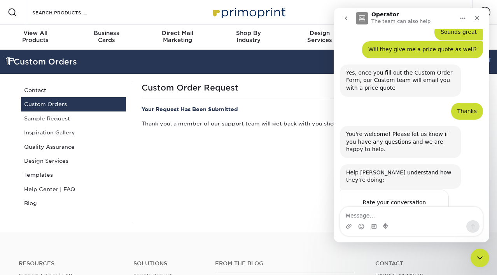
scroll to position [954, 0]
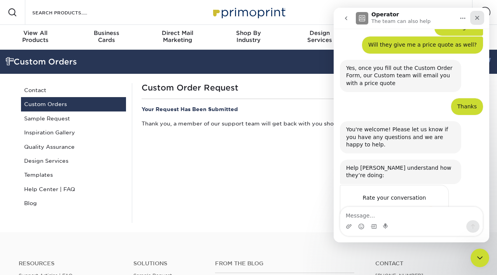
click at [479, 20] on icon "Close" at bounding box center [477, 18] width 6 height 6
